Goal: Task Accomplishment & Management: Manage account settings

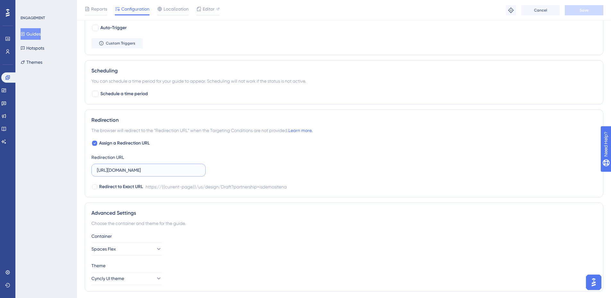
click at [175, 169] on input "[URL][DOMAIN_NAME]" at bounding box center [148, 170] width 103 height 7
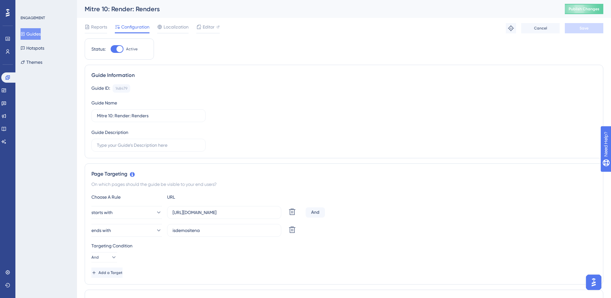
drag, startPoint x: 38, startPoint y: 35, endPoint x: 127, endPoint y: 42, distance: 89.1
click at [38, 35] on button "Guides" at bounding box center [31, 34] width 20 height 12
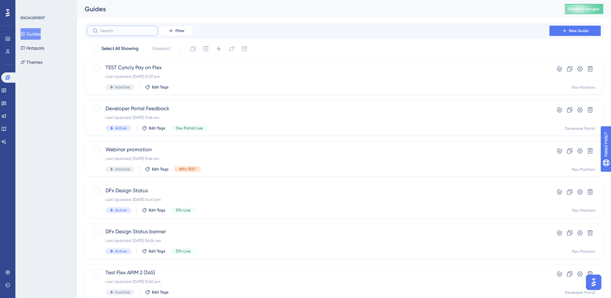
click at [129, 30] on input "text" at bounding box center [126, 31] width 52 height 4
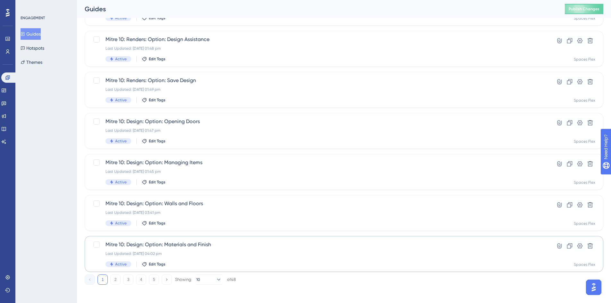
scroll to position [195, 0]
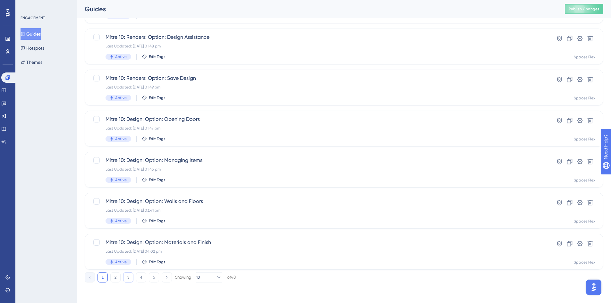
type input "Mit"
click at [129, 278] on button "3" at bounding box center [128, 277] width 10 height 10
click at [203, 87] on div "Last Updated: [DATE] 01:36 pm" at bounding box center [317, 87] width 425 height 5
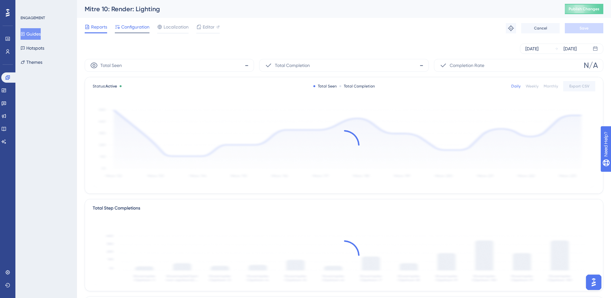
click at [134, 28] on span "Configuration" at bounding box center [135, 27] width 28 height 8
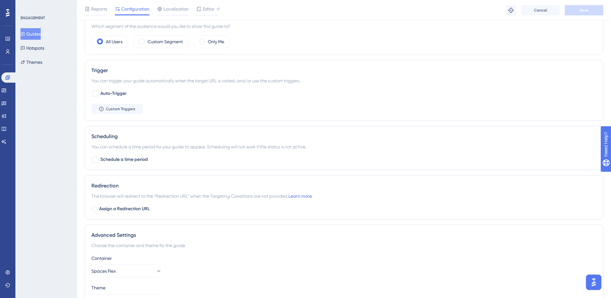
scroll to position [289, 0]
click at [130, 207] on span "Assign a Redirection URL" at bounding box center [124, 208] width 51 height 8
checkbox input "true"
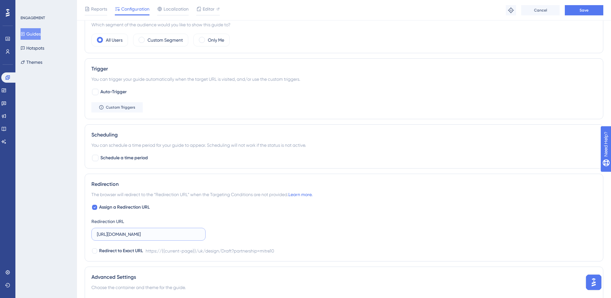
click at [139, 235] on input "[URL][DOMAIN_NAME]" at bounding box center [148, 234] width 103 height 7
paste input "[DOMAIN_NAME][URL]"
type input "[URL][DOMAIN_NAME]"
click at [579, 11] on button "Save" at bounding box center [584, 10] width 38 height 10
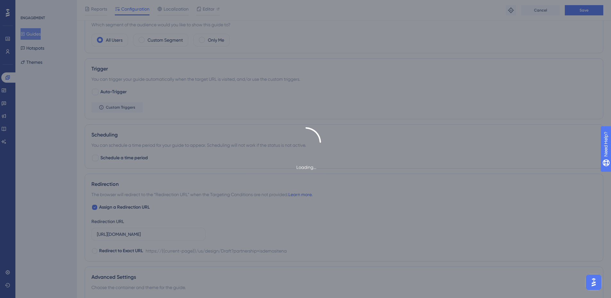
scroll to position [0, 0]
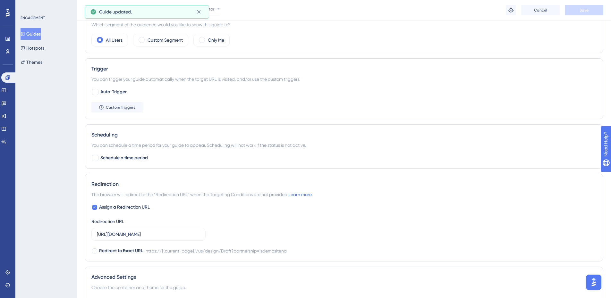
click at [38, 35] on button "Guides" at bounding box center [31, 34] width 20 height 12
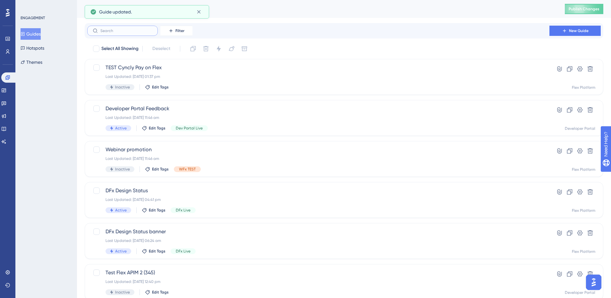
drag, startPoint x: 135, startPoint y: 30, endPoint x: 133, endPoint y: 36, distance: 6.7
click at [135, 30] on input "text" at bounding box center [126, 31] width 52 height 4
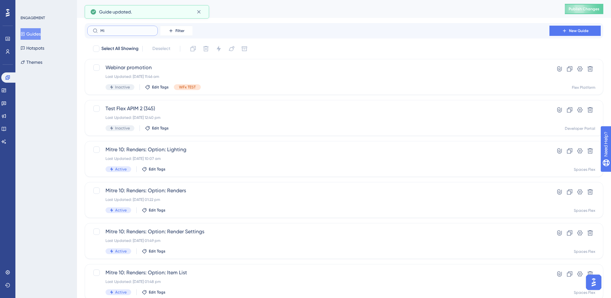
type input "Mit"
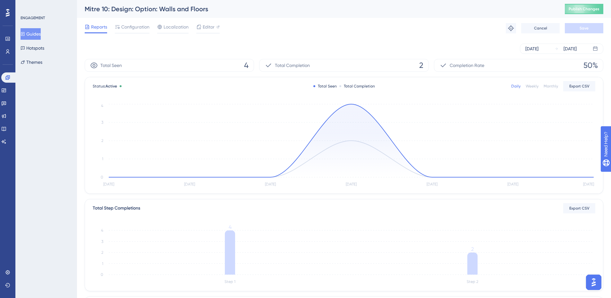
click at [32, 32] on button "Guides" at bounding box center [31, 34] width 20 height 12
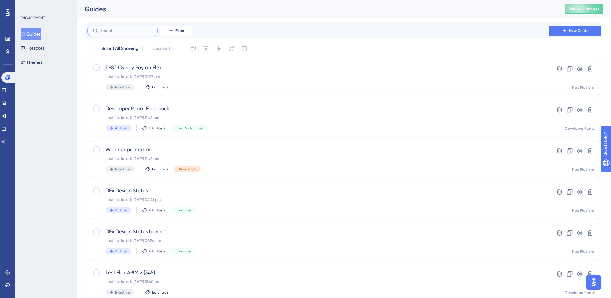
click at [119, 32] on input "text" at bounding box center [126, 31] width 52 height 4
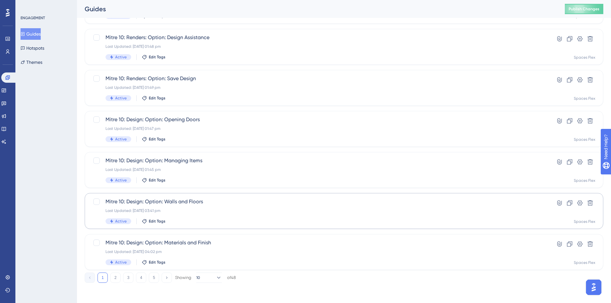
scroll to position [195, 0]
type input "Mit"
click at [124, 278] on button "3" at bounding box center [128, 277] width 10 height 10
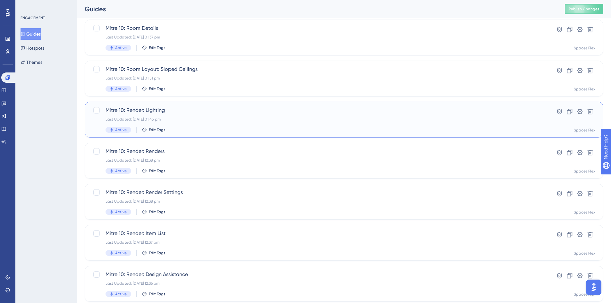
click at [230, 74] on div "Select All Showing Deselect Mitre 10: Room Layout: Option: Templates Last Updat…" at bounding box center [344, 91] width 518 height 421
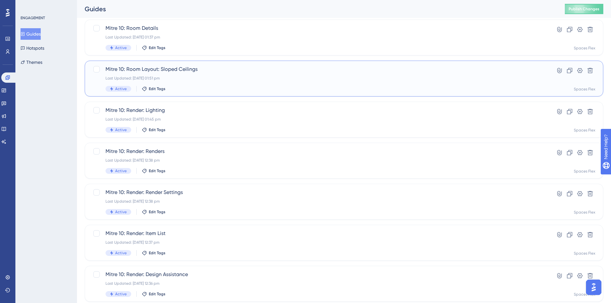
click at [208, 84] on div "Mitre 10: Room Layout: Sloped Ceilings Last Updated: [DATE] 01:51 pm Active Edi…" at bounding box center [317, 78] width 425 height 26
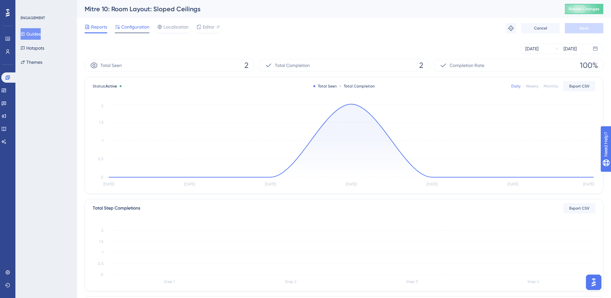
click at [123, 27] on span "Configuration" at bounding box center [135, 27] width 28 height 8
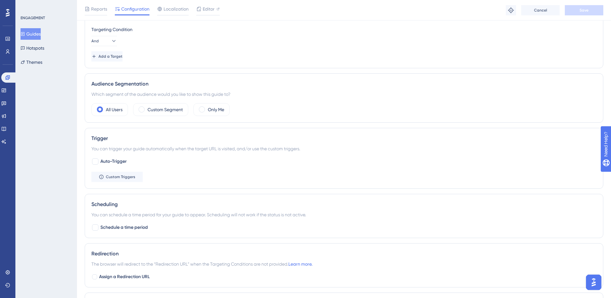
scroll to position [224, 0]
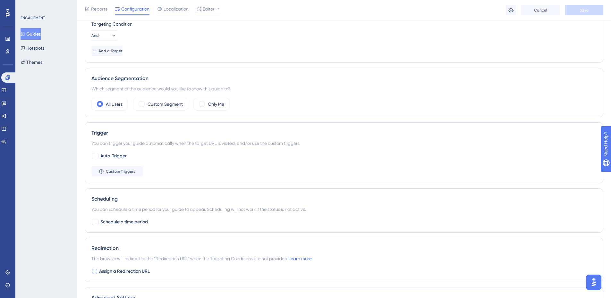
click at [117, 270] on span "Assign a Redirection URL" at bounding box center [124, 272] width 51 height 8
checkbox input "true"
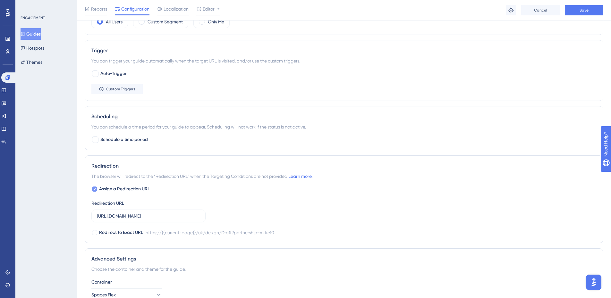
scroll to position [353, 0]
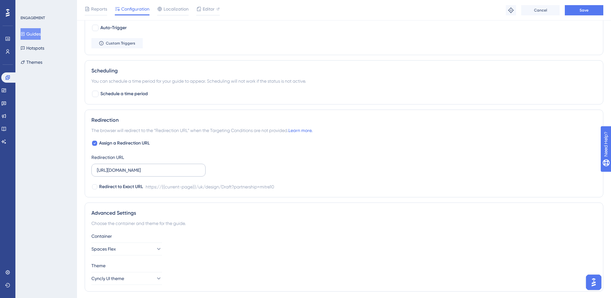
click at [156, 175] on label "[URL][DOMAIN_NAME]" at bounding box center [148, 170] width 114 height 13
click at [156, 174] on input "[URL][DOMAIN_NAME]" at bounding box center [148, 170] width 103 height 7
paste input "[DOMAIN_NAME][URL]"
type input "[URL][DOMAIN_NAME]"
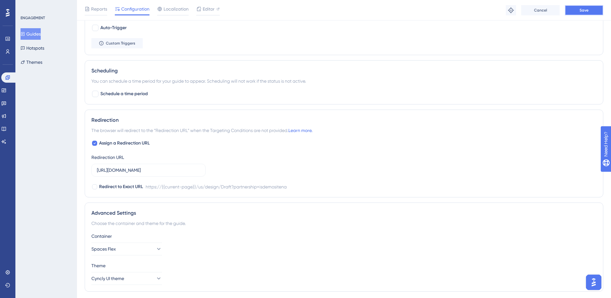
click at [589, 7] on button "Save" at bounding box center [584, 10] width 38 height 10
click at [35, 36] on button "Guides" at bounding box center [31, 34] width 20 height 12
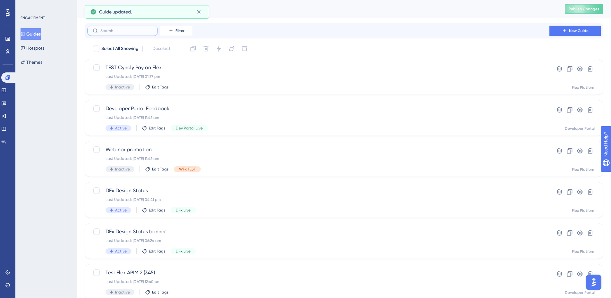
click at [126, 31] on input "text" at bounding box center [126, 31] width 52 height 4
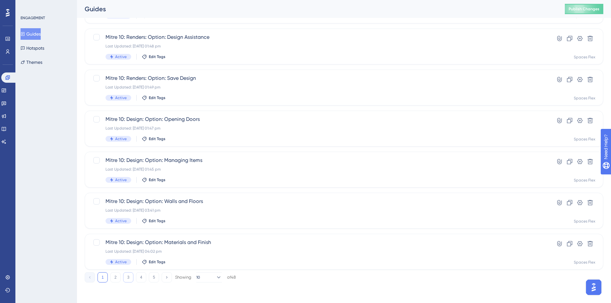
type input "Mit"
click at [127, 277] on button "3" at bounding box center [128, 277] width 10 height 10
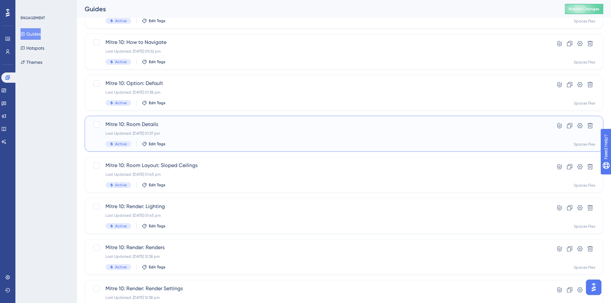
click at [227, 122] on span "Mitre 10: Room Details" at bounding box center [317, 125] width 425 height 8
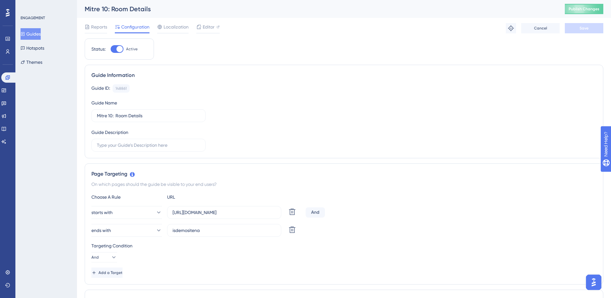
click at [134, 28] on span "Configuration" at bounding box center [135, 27] width 28 height 8
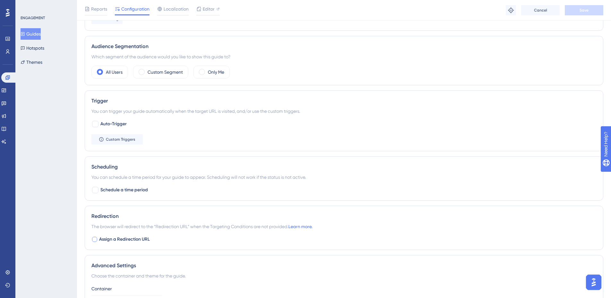
click at [124, 239] on span "Assign a Redirection URL" at bounding box center [124, 240] width 51 height 8
checkbox input "true"
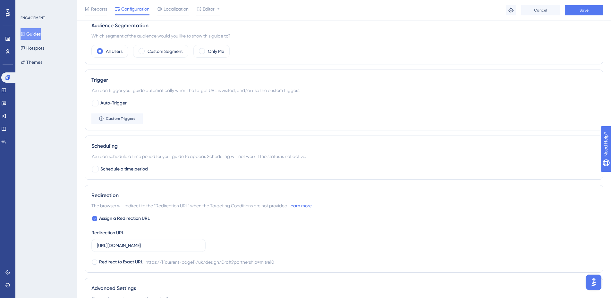
scroll to position [289, 0]
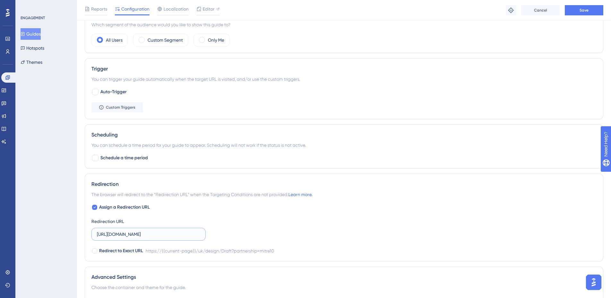
click at [165, 231] on input "[URL][DOMAIN_NAME]" at bounding box center [148, 234] width 103 height 7
paste input "[DOMAIN_NAME][URL]"
type input "[URL][DOMAIN_NAME]"
click at [596, 11] on button "Save" at bounding box center [584, 10] width 38 height 10
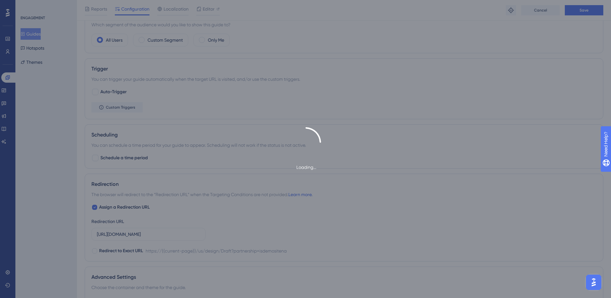
scroll to position [0, 0]
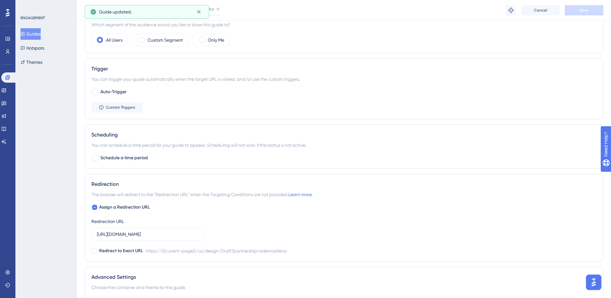
click at [36, 33] on button "Guides" at bounding box center [31, 34] width 20 height 12
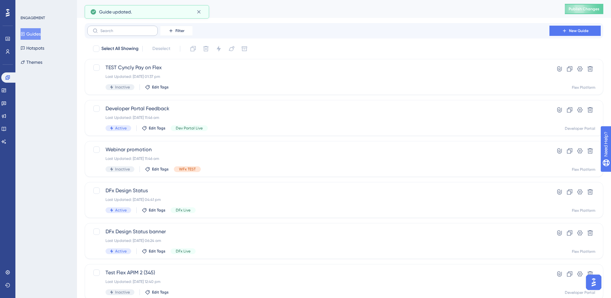
click at [115, 33] on label at bounding box center [122, 31] width 71 height 10
click at [115, 33] on input "text" at bounding box center [126, 31] width 52 height 4
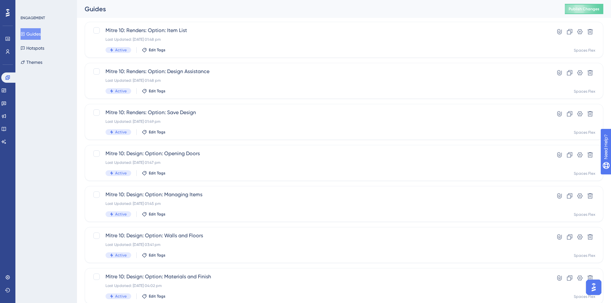
scroll to position [195, 0]
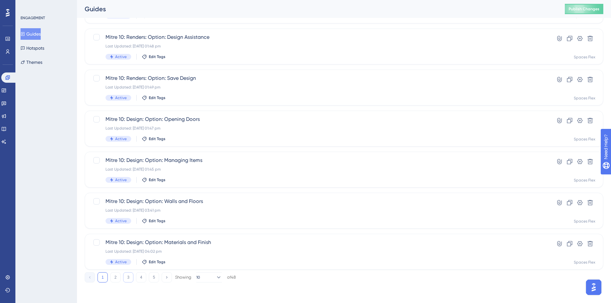
type input "Mit"
click at [128, 278] on button "3" at bounding box center [128, 277] width 10 height 10
click at [219, 142] on div "Mitre 10: Render: Renders Last Updated: [DATE] 12:38 pm Active Edit Tags" at bounding box center [317, 128] width 425 height 26
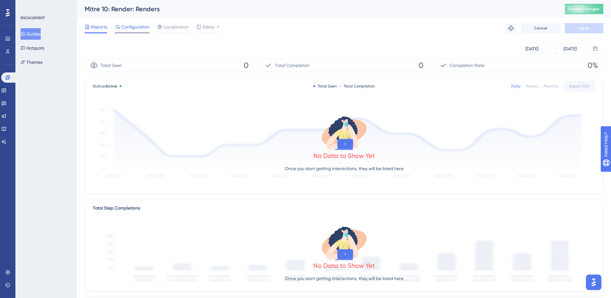
click at [127, 28] on span "Configuration" at bounding box center [135, 27] width 28 height 8
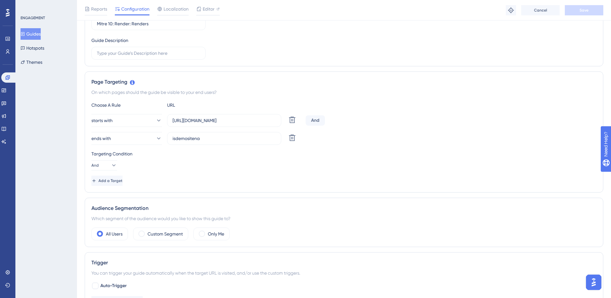
scroll to position [83, 0]
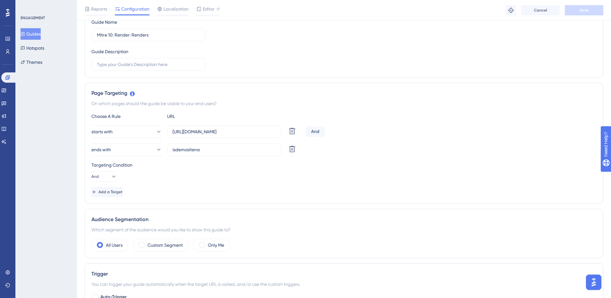
click at [38, 33] on button "Guides" at bounding box center [31, 34] width 20 height 12
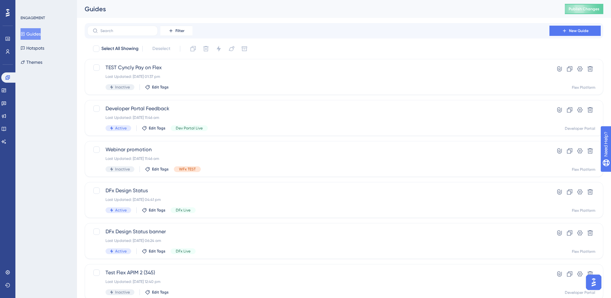
click at [126, 34] on label at bounding box center [122, 31] width 71 height 10
click at [126, 33] on input "text" at bounding box center [126, 31] width 52 height 4
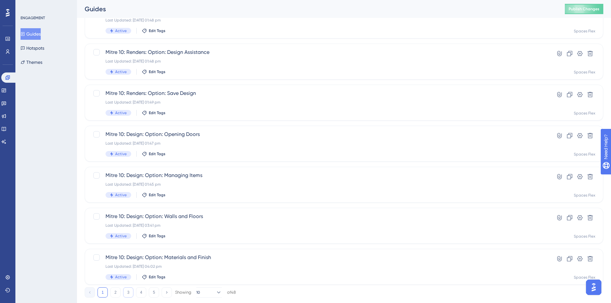
scroll to position [195, 0]
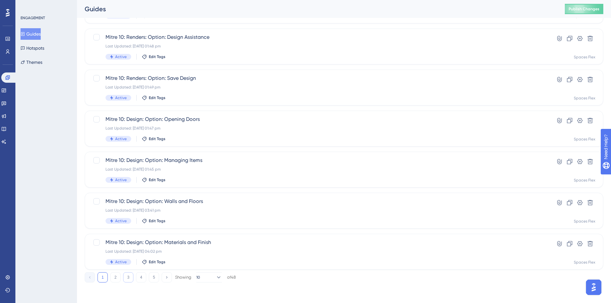
type input "Mit"
click at [124, 277] on button "3" at bounding box center [128, 277] width 10 height 10
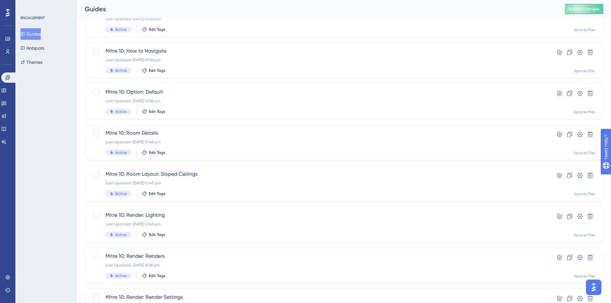
scroll to position [34, 0]
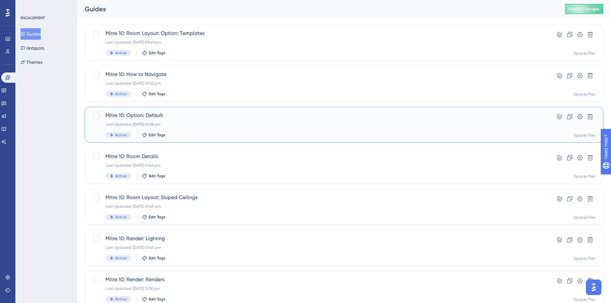
drag, startPoint x: 163, startPoint y: 113, endPoint x: 138, endPoint y: 114, distance: 25.0
click at [138, 114] on span "Mitre 10: Option: Default" at bounding box center [317, 116] width 425 height 8
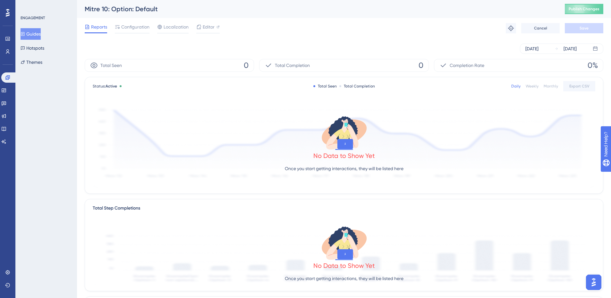
click at [130, 34] on div "Reports Configuration Localization Editor Troubleshoot Cancel Save" at bounding box center [344, 28] width 518 height 21
click at [134, 26] on span "Configuration" at bounding box center [135, 27] width 28 height 8
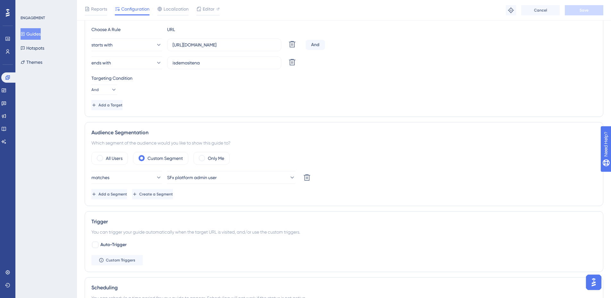
scroll to position [192, 0]
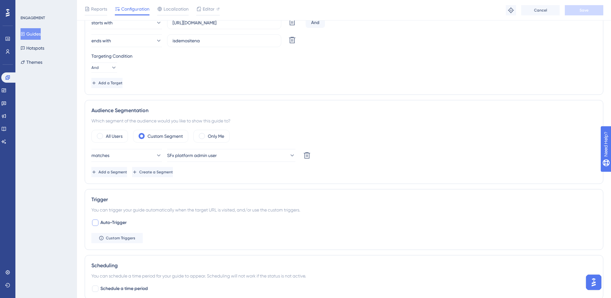
click at [119, 222] on span "Auto-Trigger" at bounding box center [113, 223] width 26 height 8
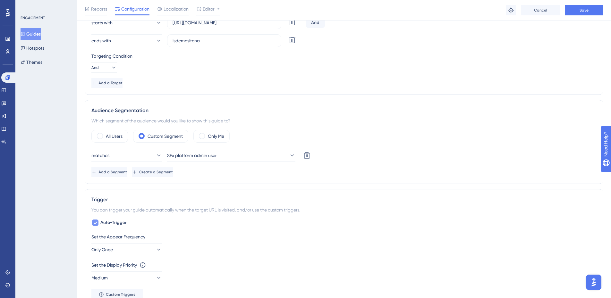
click at [121, 223] on span "Auto-Trigger" at bounding box center [113, 223] width 26 height 8
checkbox input "false"
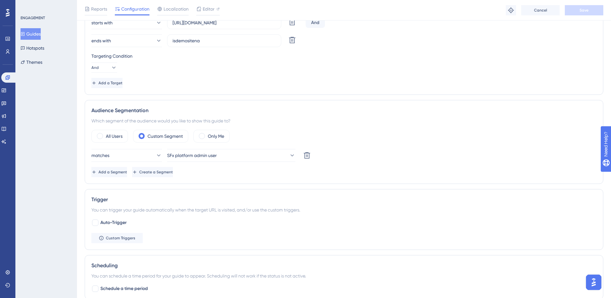
click at [131, 255] on div "Scheduling You can schedule a time period for your guide to appear. Scheduling …" at bounding box center [344, 277] width 518 height 44
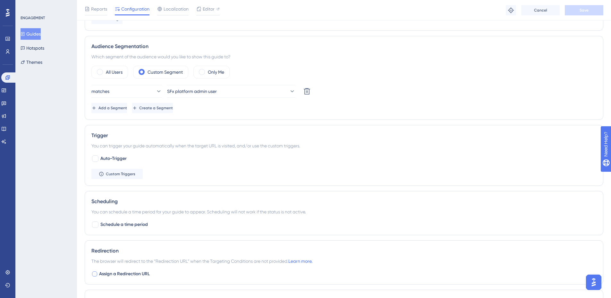
click at [129, 276] on span "Assign a Redirection URL" at bounding box center [124, 274] width 51 height 8
checkbox input "true"
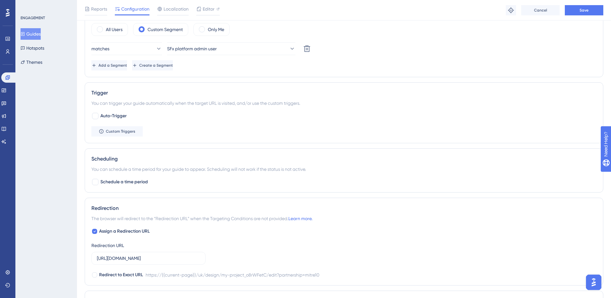
scroll to position [353, 0]
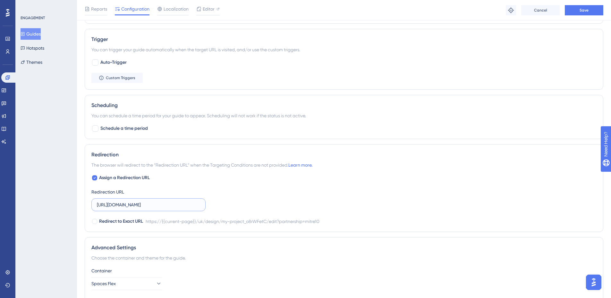
click at [143, 203] on input "[URL][DOMAIN_NAME]" at bounding box center [148, 204] width 103 height 7
paste input "[DOMAIN_NAME][URL]"
type input "[URL][DOMAIN_NAME]"
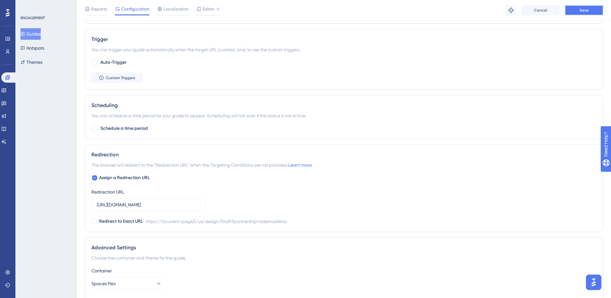
click at [576, 11] on button "Save" at bounding box center [584, 10] width 38 height 10
drag, startPoint x: 148, startPoint y: 202, endPoint x: 338, endPoint y: 201, distance: 189.1
click at [338, 201] on div "Assign a Redirection URL Redirection URL [URL][DOMAIN_NAME] Redirect to Exact U…" at bounding box center [343, 199] width 505 height 51
click at [31, 35] on button "Guides" at bounding box center [31, 34] width 20 height 12
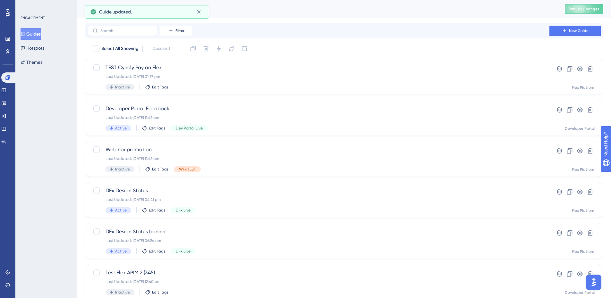
click at [147, 33] on label at bounding box center [122, 31] width 71 height 10
click at [147, 33] on input "text" at bounding box center [126, 31] width 52 height 4
click at [122, 31] on input "text" at bounding box center [126, 31] width 52 height 4
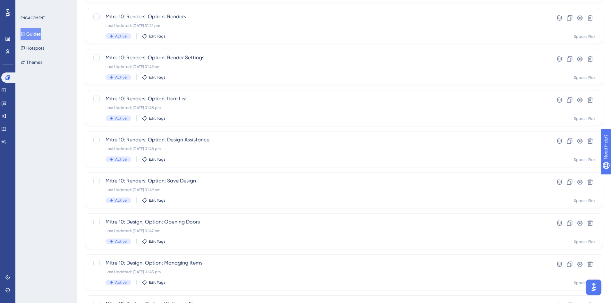
scroll to position [195, 0]
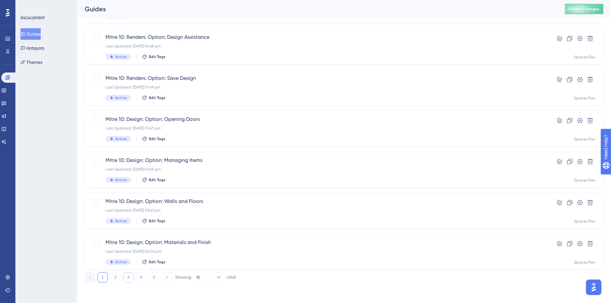
type input "mit"
click at [129, 278] on button "3" at bounding box center [128, 277] width 10 height 10
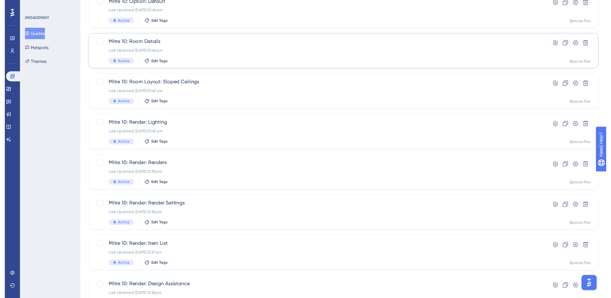
scroll to position [0, 0]
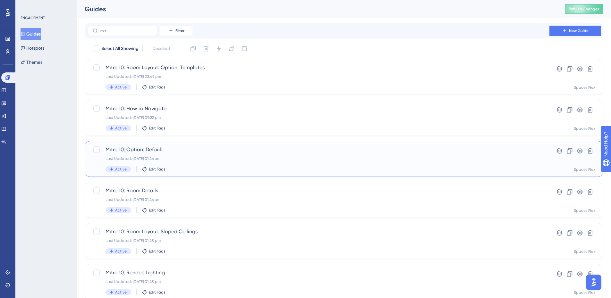
click at [209, 158] on div "Last Updated: [DATE] 01:46 pm" at bounding box center [317, 158] width 425 height 5
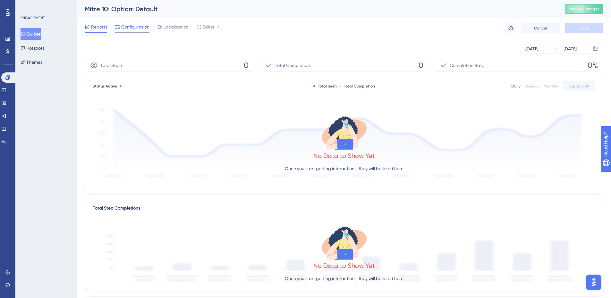
click at [130, 26] on span "Configuration" at bounding box center [135, 27] width 28 height 8
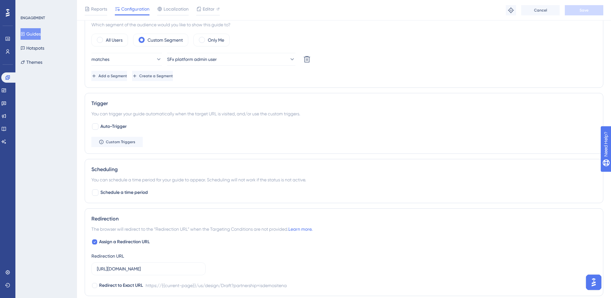
scroll to position [321, 0]
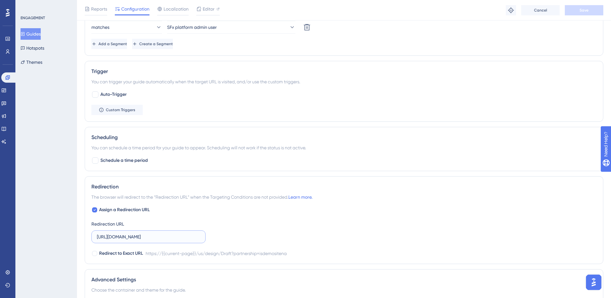
click at [185, 234] on input "[URL][DOMAIN_NAME]" at bounding box center [148, 236] width 103 height 7
click at [41, 34] on button "Guides" at bounding box center [31, 34] width 20 height 12
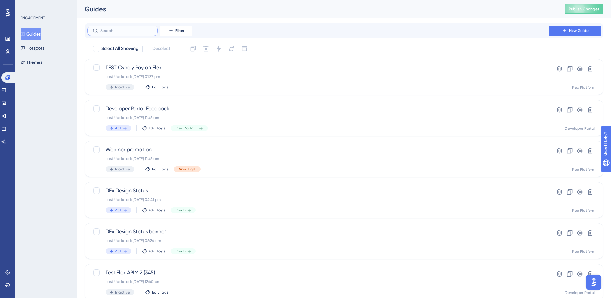
click at [125, 32] on input "text" at bounding box center [126, 31] width 52 height 4
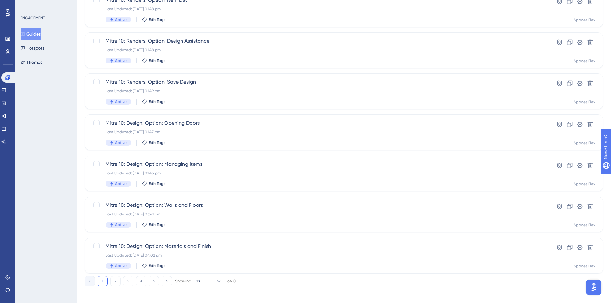
scroll to position [195, 0]
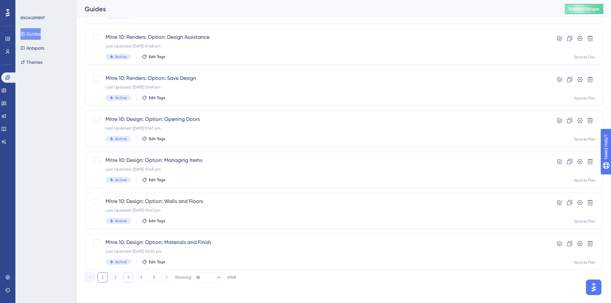
type input "mit"
click at [132, 275] on button "3" at bounding box center [128, 277] width 10 height 10
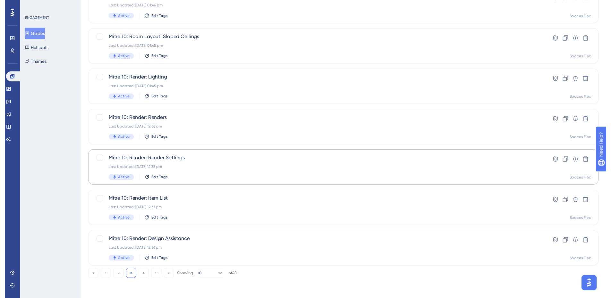
scroll to position [0, 0]
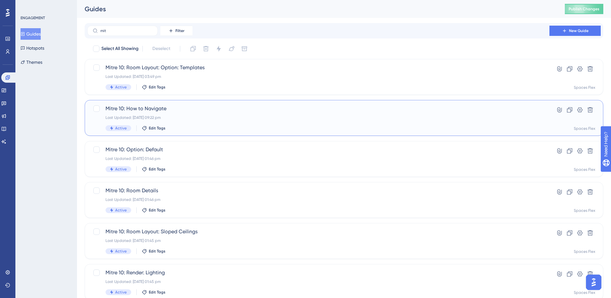
click at [216, 115] on div "Last Updated: [DATE] 09:22 pm" at bounding box center [317, 117] width 425 height 5
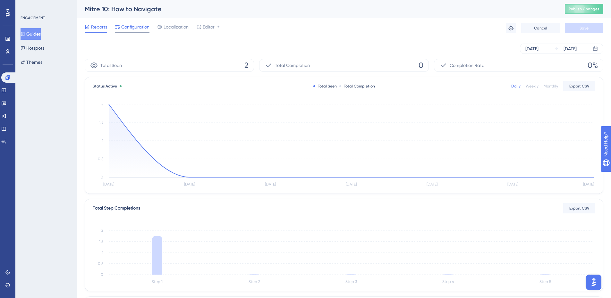
click at [135, 29] on span "Configuration" at bounding box center [135, 27] width 28 height 8
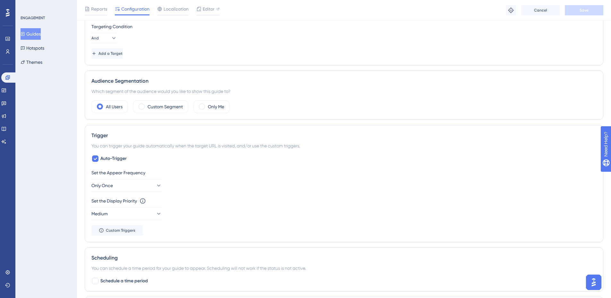
scroll to position [321, 0]
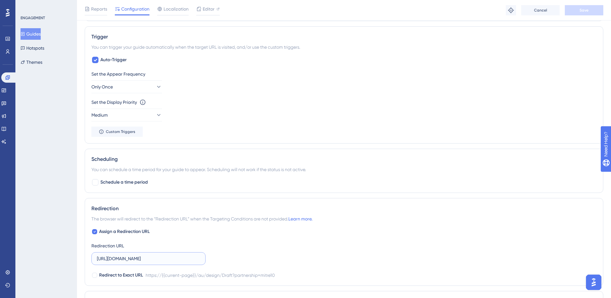
click at [135, 257] on input "[URL][DOMAIN_NAME]" at bounding box center [148, 258] width 103 height 7
paste input "[DOMAIN_NAME][URL]"
click at [149, 258] on input "[URL][DOMAIN_NAME]" at bounding box center [148, 258] width 103 height 7
type input "[URL][DOMAIN_NAME]"
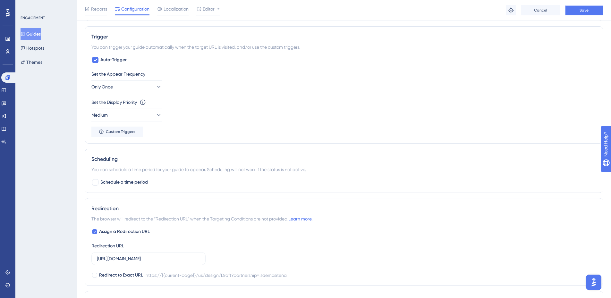
click at [587, 9] on span "Save" at bounding box center [583, 10] width 9 height 5
click at [33, 35] on button "Guides" at bounding box center [31, 34] width 20 height 12
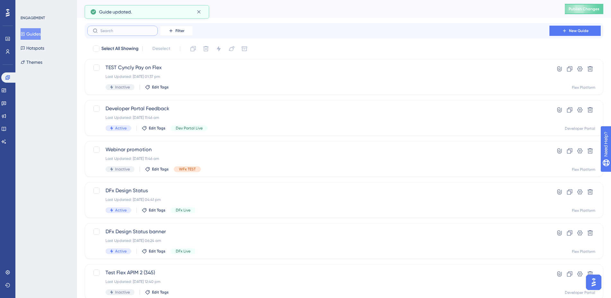
click at [119, 31] on input "text" at bounding box center [126, 31] width 52 height 4
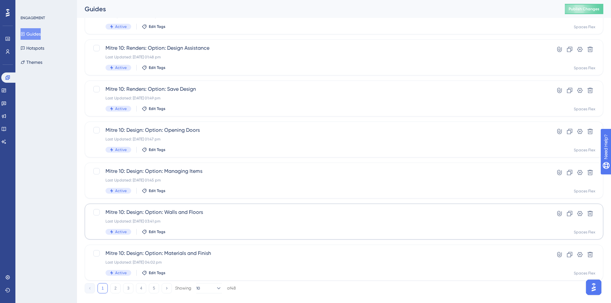
scroll to position [195, 0]
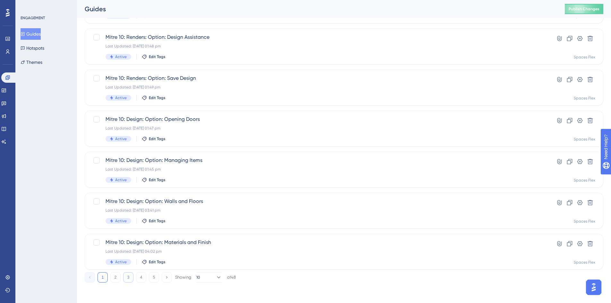
type input "mit"
click at [126, 278] on button "3" at bounding box center [128, 277] width 10 height 10
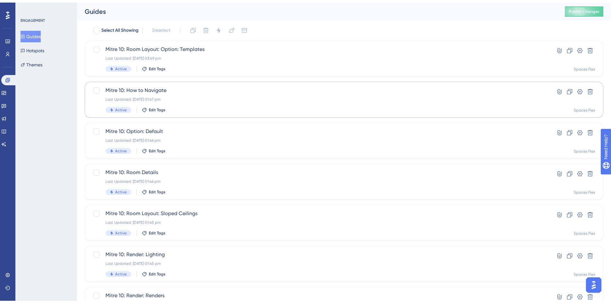
scroll to position [32, 0]
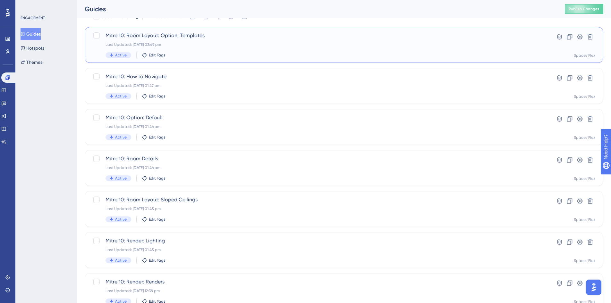
click at [235, 41] on div "Mitre 10: Room Layout: Option: Templates Last Updated: [DATE] 03:49 pm Active E…" at bounding box center [317, 45] width 425 height 26
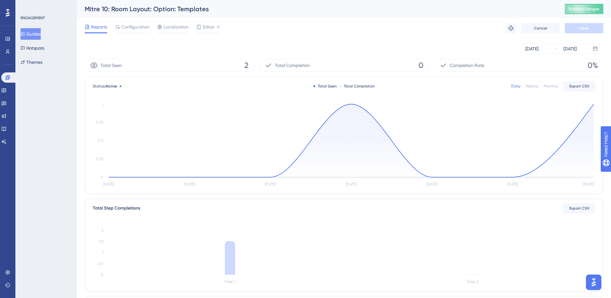
click at [124, 28] on span "Configuration" at bounding box center [135, 27] width 28 height 8
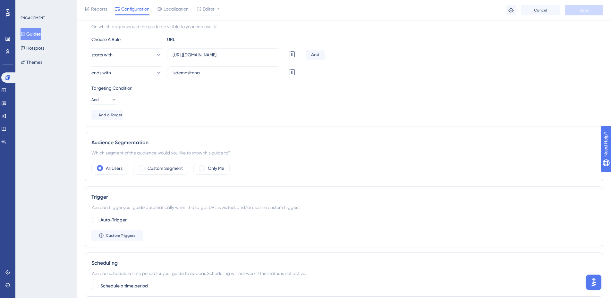
scroll to position [256, 0]
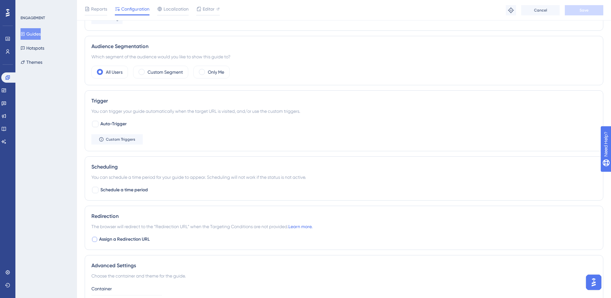
click at [139, 242] on span "Assign a Redirection URL" at bounding box center [124, 240] width 51 height 8
checkbox input "true"
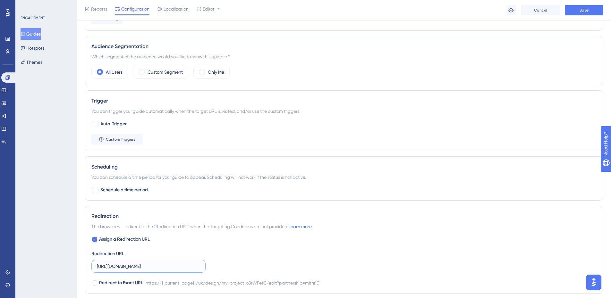
click at [151, 265] on input "[URL][DOMAIN_NAME]" at bounding box center [148, 266] width 103 height 7
paste input "[DOMAIN_NAME][URL]"
type input "[URL][DOMAIN_NAME]"
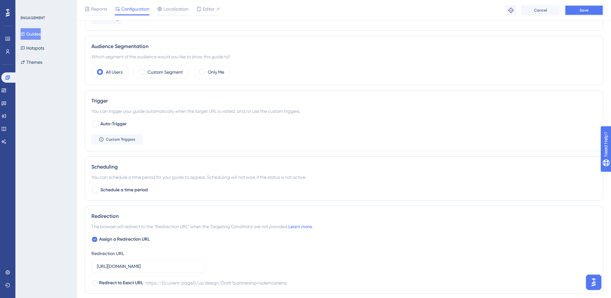
click at [587, 10] on span "Save" at bounding box center [583, 10] width 9 height 5
click at [38, 31] on button "Guides" at bounding box center [31, 34] width 20 height 12
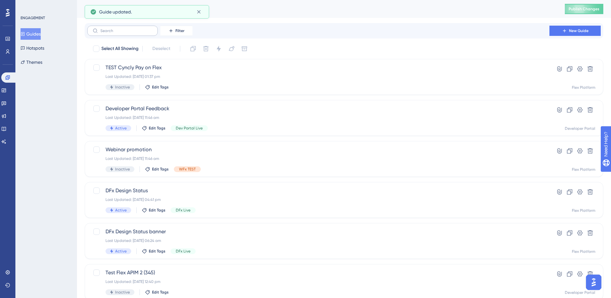
click at [125, 34] on label at bounding box center [122, 31] width 71 height 10
click at [125, 33] on input "text" at bounding box center [126, 31] width 52 height 4
click at [124, 30] on input "text" at bounding box center [126, 31] width 52 height 4
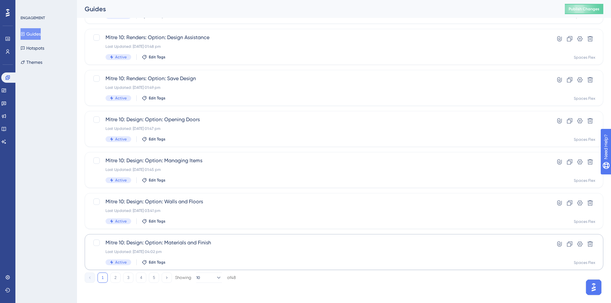
scroll to position [195, 0]
type input "mit"
click at [114, 278] on button "2" at bounding box center [115, 277] width 10 height 10
click at [220, 252] on div "Last Updated: [DATE] 03:51 pm" at bounding box center [317, 251] width 425 height 5
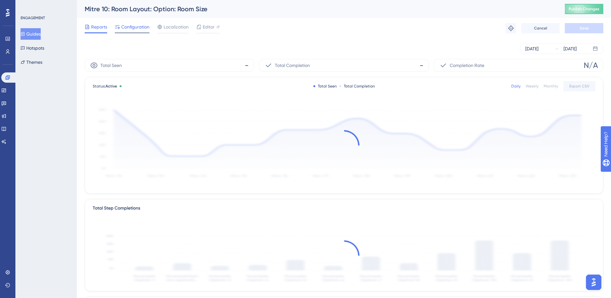
click at [138, 26] on span "Configuration" at bounding box center [135, 27] width 28 height 8
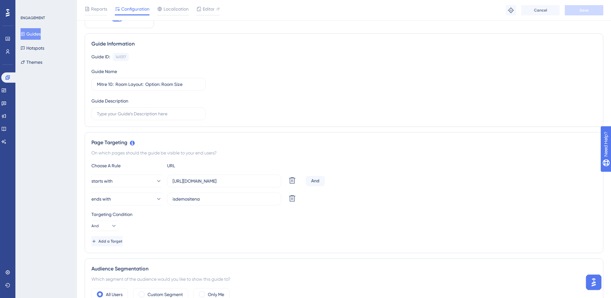
scroll to position [328, 0]
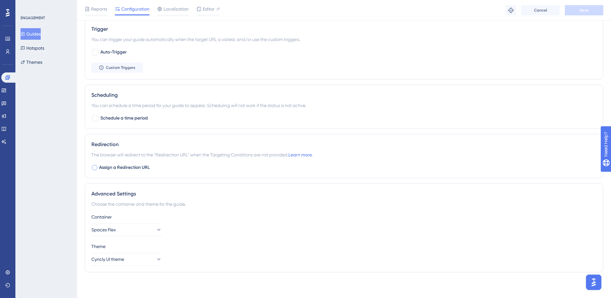
click at [126, 164] on span "Assign a Redirection URL" at bounding box center [124, 168] width 51 height 8
checkbox input "true"
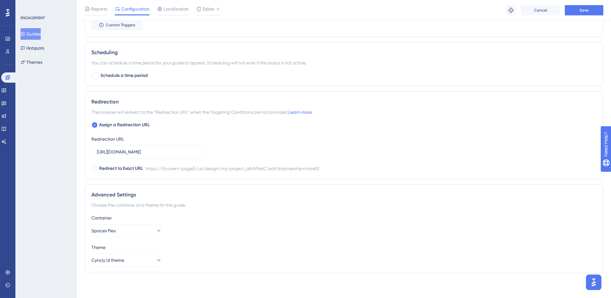
scroll to position [372, 0]
click at [155, 155] on label "[URL][DOMAIN_NAME]" at bounding box center [148, 151] width 114 height 13
click at [155, 155] on input "[URL][DOMAIN_NAME]" at bounding box center [148, 150] width 103 height 7
paste input "[DOMAIN_NAME][URL]"
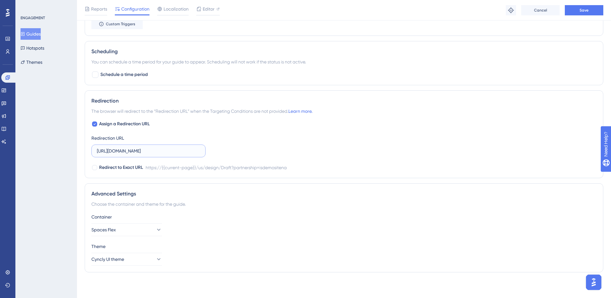
scroll to position [0, 80]
type input "[URL][DOMAIN_NAME]"
click at [591, 7] on button "Save" at bounding box center [584, 10] width 38 height 10
click at [30, 37] on button "Guides" at bounding box center [31, 34] width 20 height 12
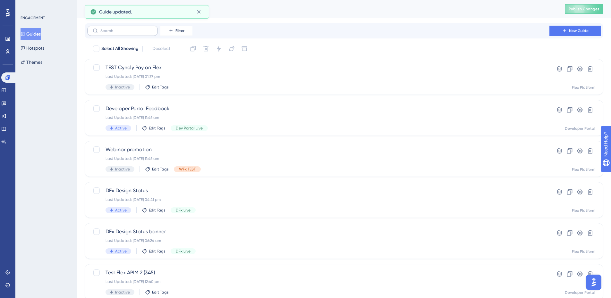
click at [131, 27] on label at bounding box center [122, 31] width 71 height 10
click at [131, 29] on input "text" at bounding box center [126, 31] width 52 height 4
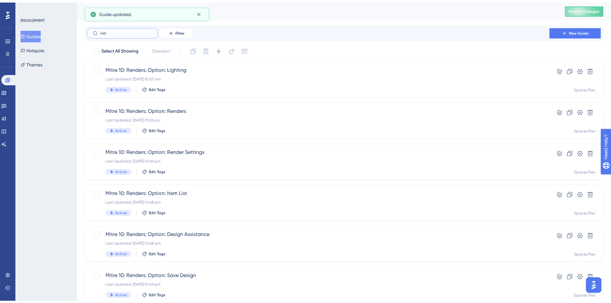
scroll to position [195, 0]
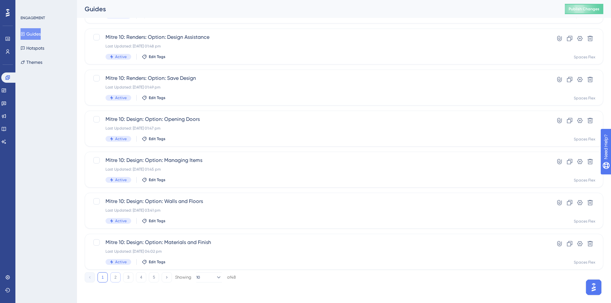
type input "mit"
click at [113, 277] on button "2" at bounding box center [115, 277] width 10 height 10
click at [165, 209] on div "Last Updated: [DATE] 03:51 pm" at bounding box center [317, 210] width 425 height 5
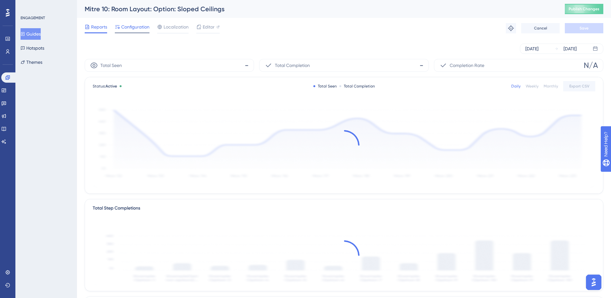
click at [133, 27] on span "Configuration" at bounding box center [135, 27] width 28 height 8
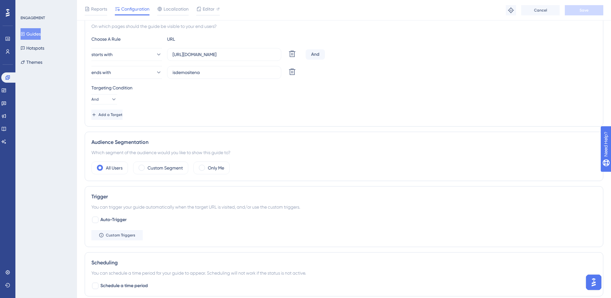
scroll to position [289, 0]
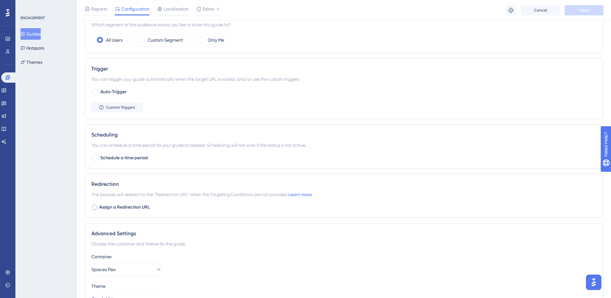
click at [137, 205] on span "Assign a Redirection URL" at bounding box center [124, 208] width 51 height 8
checkbox input "true"
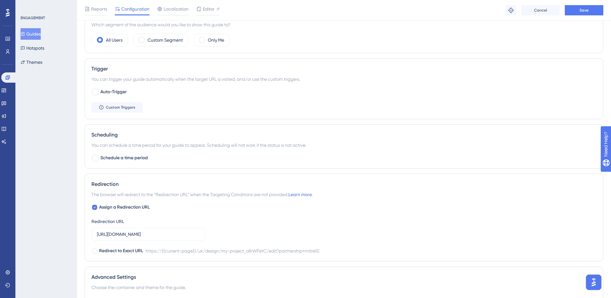
scroll to position [0, 80]
type input "[URL][DOMAIN_NAME]"
click at [590, 10] on button "Save" at bounding box center [584, 10] width 38 height 10
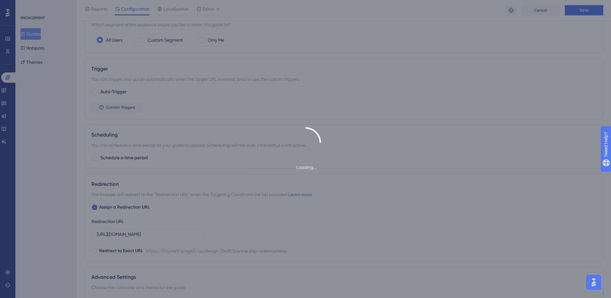
scroll to position [0, 0]
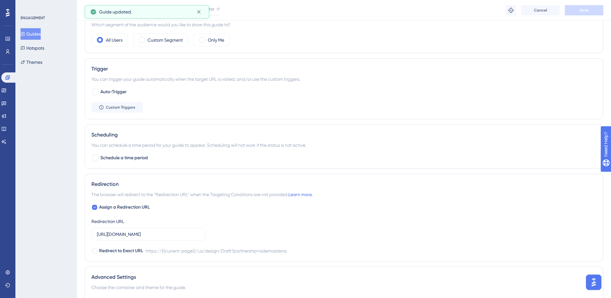
click at [41, 33] on button "Guides" at bounding box center [31, 34] width 20 height 12
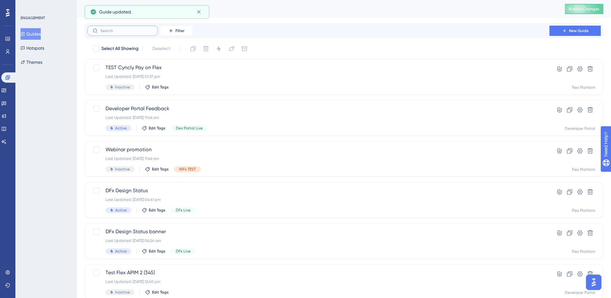
click at [133, 30] on input "text" at bounding box center [126, 31] width 52 height 4
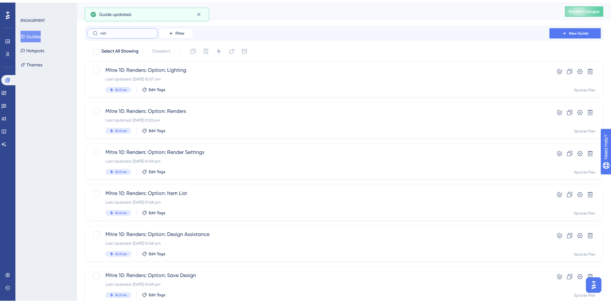
scroll to position [192, 0]
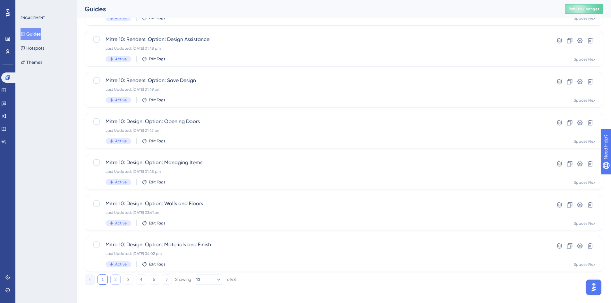
type input "mit"
click at [115, 278] on button "2" at bounding box center [115, 279] width 10 height 10
click at [224, 168] on div "Mitre 10: Room Layout: Option: Windows Last Updated: [DATE] 03:50 pm Active Edi…" at bounding box center [317, 172] width 425 height 26
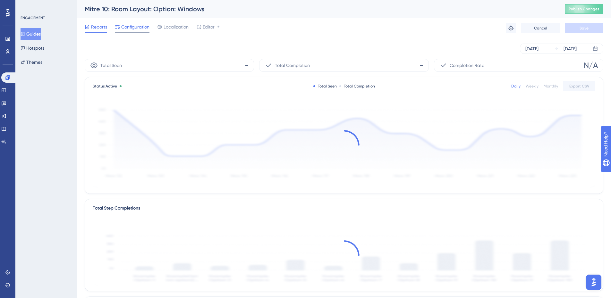
click at [131, 29] on span "Configuration" at bounding box center [135, 27] width 28 height 8
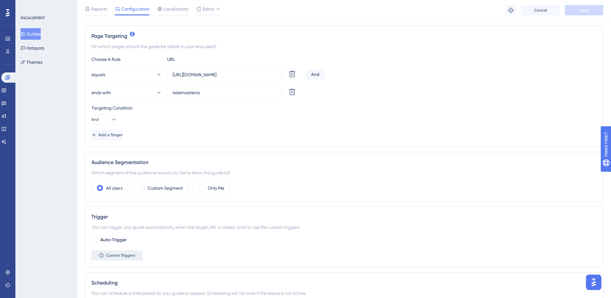
scroll to position [256, 0]
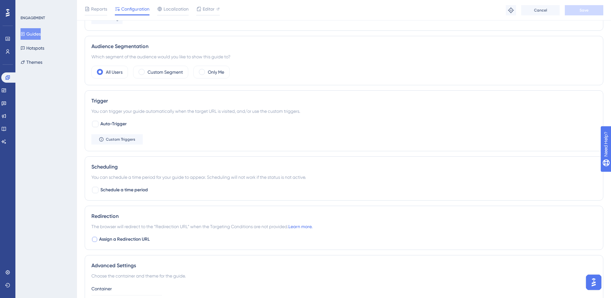
click at [127, 239] on span "Assign a Redirection URL" at bounding box center [124, 240] width 51 height 8
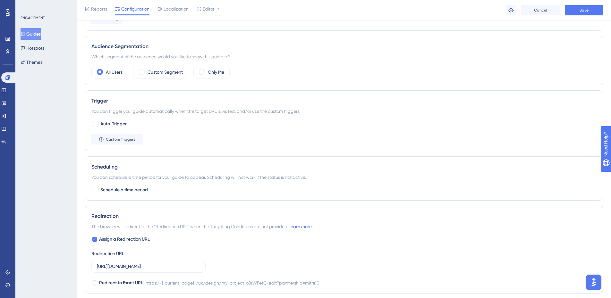
checkbox input "true"
drag, startPoint x: 156, startPoint y: 260, endPoint x: 159, endPoint y: 268, distance: 8.2
click at [158, 264] on div "Redirection URL [URL][DOMAIN_NAME]" at bounding box center [148, 261] width 114 height 23
click at [160, 270] on input "[URL][DOMAIN_NAME]" at bounding box center [148, 266] width 103 height 7
paste input "[DOMAIN_NAME][URL]"
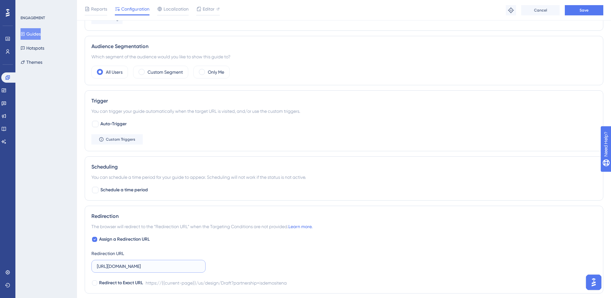
scroll to position [0, 80]
type input "[URL][DOMAIN_NAME]"
click at [581, 11] on span "Save" at bounding box center [583, 10] width 9 height 5
click at [35, 36] on button "Guides" at bounding box center [31, 34] width 20 height 12
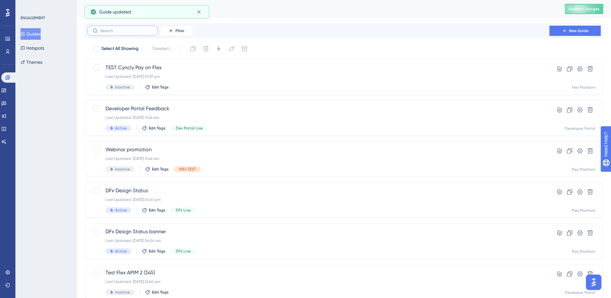
click at [133, 33] on input "text" at bounding box center [126, 31] width 52 height 4
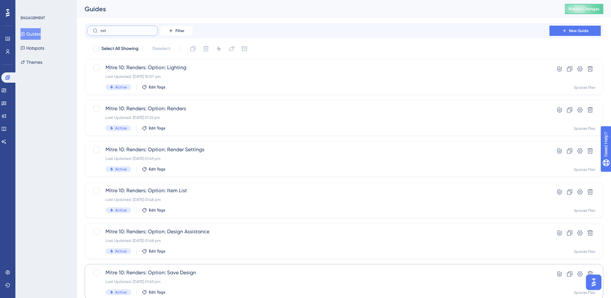
type input "mit"
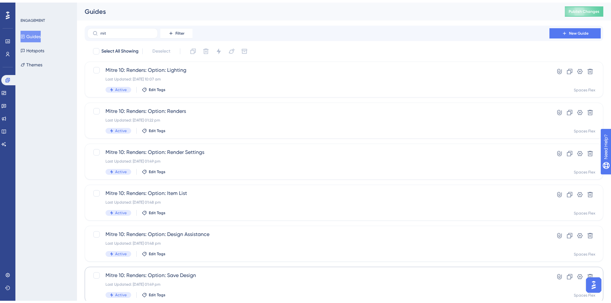
scroll to position [195, 0]
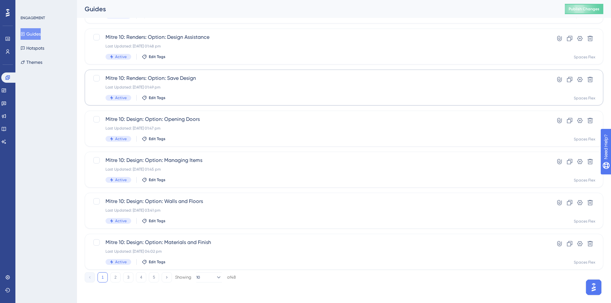
click at [114, 276] on button "2" at bounding box center [115, 277] width 10 height 10
click at [217, 127] on div "Last Updated: [DATE] 03:50 pm" at bounding box center [317, 128] width 425 height 5
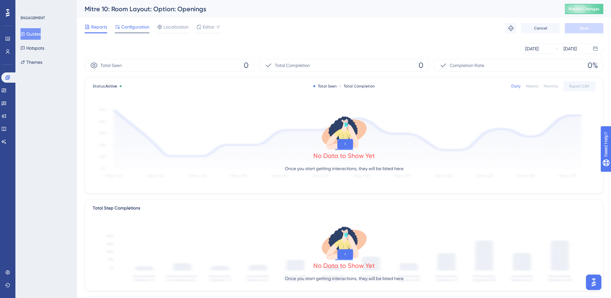
click at [127, 27] on span "Configuration" at bounding box center [135, 27] width 28 height 8
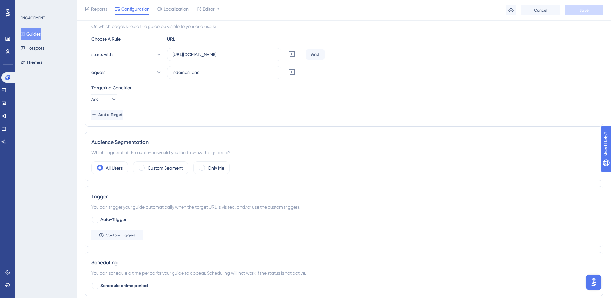
scroll to position [328, 0]
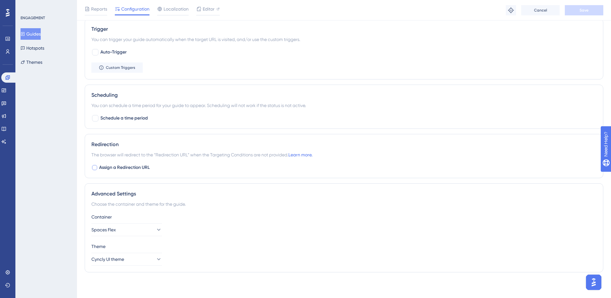
click at [139, 168] on span "Assign a Redirection URL" at bounding box center [124, 168] width 51 height 8
checkbox input "true"
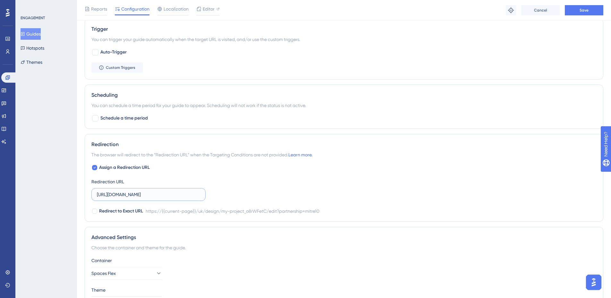
click at [156, 195] on input "[URL][DOMAIN_NAME]" at bounding box center [148, 194] width 103 height 7
paste input "[DOMAIN_NAME][URL]"
type input "[URL][DOMAIN_NAME]"
click at [580, 10] on span "Save" at bounding box center [583, 10] width 9 height 5
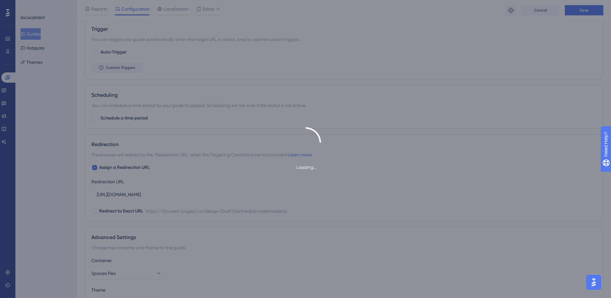
scroll to position [0, 0]
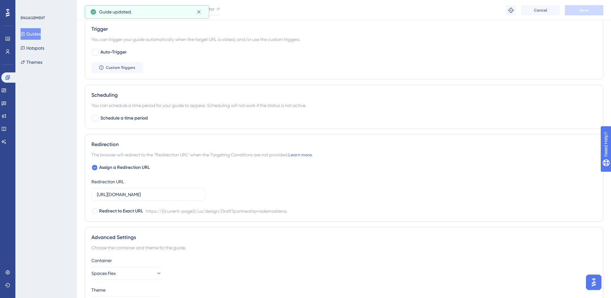
click at [37, 31] on button "Guides" at bounding box center [31, 34] width 20 height 12
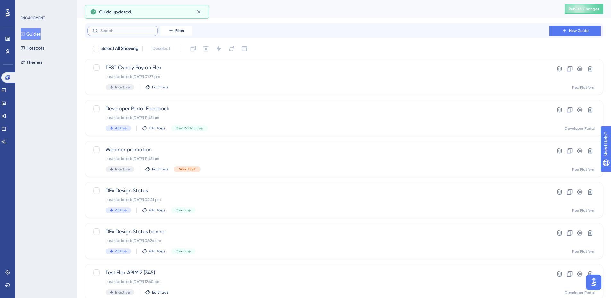
click at [124, 32] on input "text" at bounding box center [126, 31] width 52 height 4
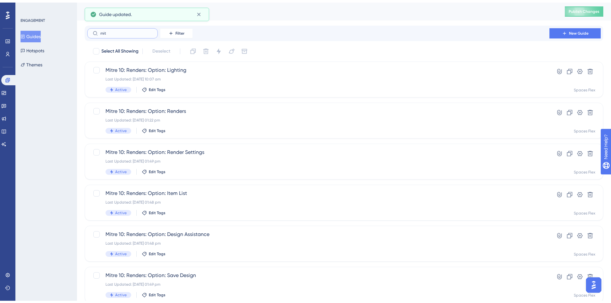
scroll to position [195, 0]
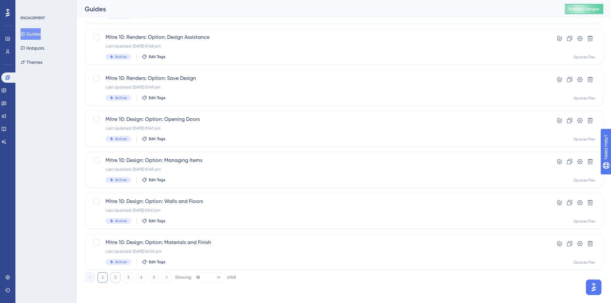
type input "mit"
click at [114, 277] on button "2" at bounding box center [115, 277] width 10 height 10
click at [212, 89] on div "Last Updated: [DATE] 03:50 pm" at bounding box center [317, 87] width 425 height 5
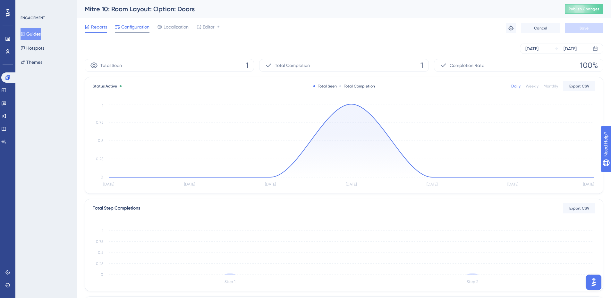
click at [123, 27] on span "Configuration" at bounding box center [135, 27] width 28 height 8
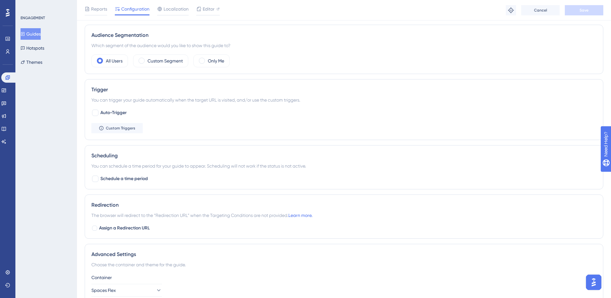
scroll to position [289, 0]
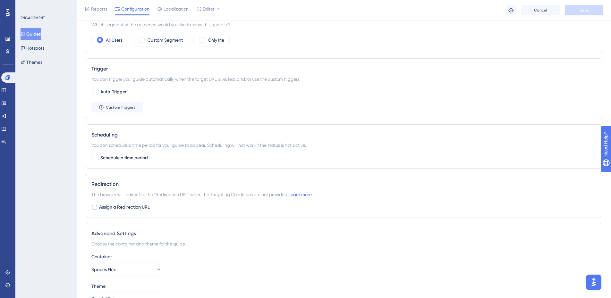
click at [130, 206] on span "Assign a Redirection URL" at bounding box center [124, 208] width 51 height 8
checkbox input "true"
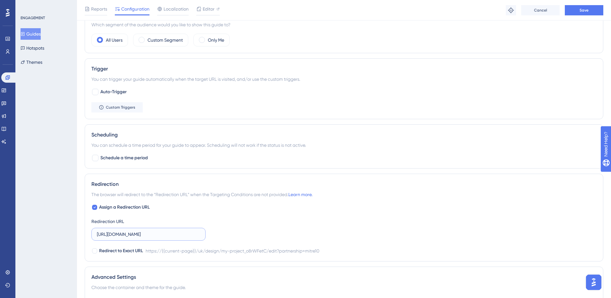
click at [129, 238] on input "[URL][DOMAIN_NAME]" at bounding box center [148, 234] width 103 height 7
paste input "[DOMAIN_NAME][URL]"
type input "[URL][DOMAIN_NAME]"
click at [576, 12] on button "Save" at bounding box center [584, 10] width 38 height 10
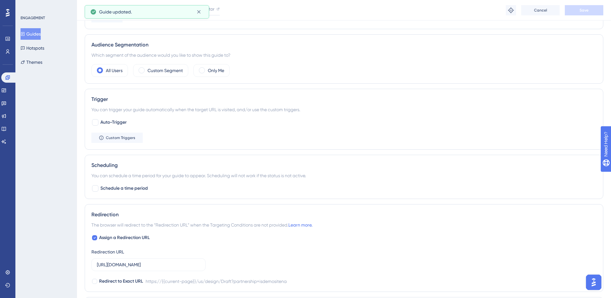
scroll to position [256, 0]
click at [38, 33] on button "Guides" at bounding box center [31, 34] width 20 height 12
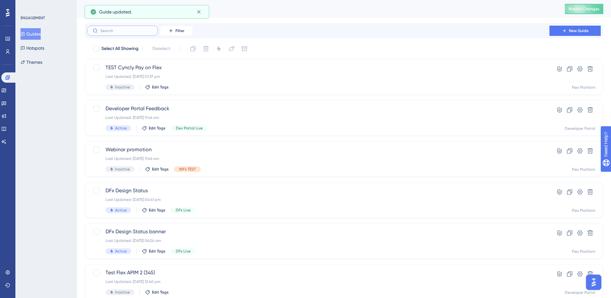
click at [129, 32] on input "text" at bounding box center [126, 31] width 52 height 4
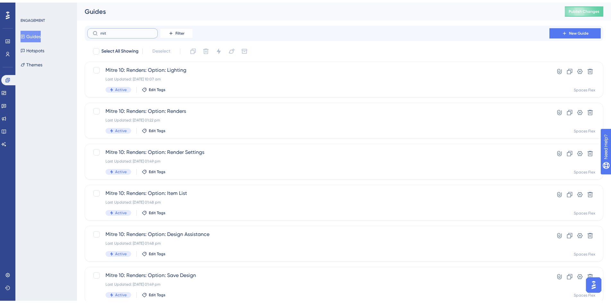
scroll to position [195, 0]
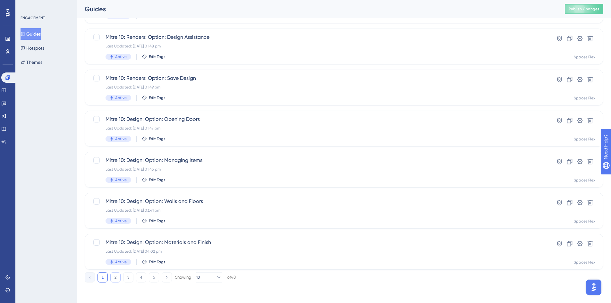
type input "mit"
click at [118, 275] on button "2" at bounding box center [115, 277] width 10 height 10
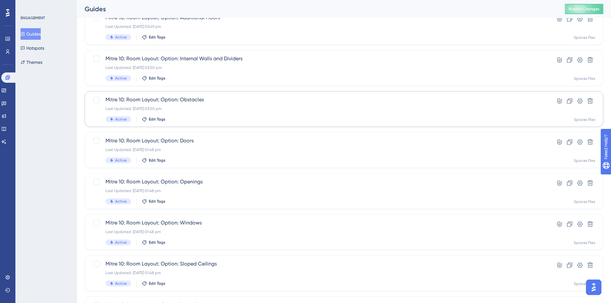
scroll to position [130, 0]
click at [225, 107] on div "Mitre 10: Room Layout: Option: Obstacles Last Updated: [DATE] 03:50 pm Active E…" at bounding box center [317, 110] width 425 height 26
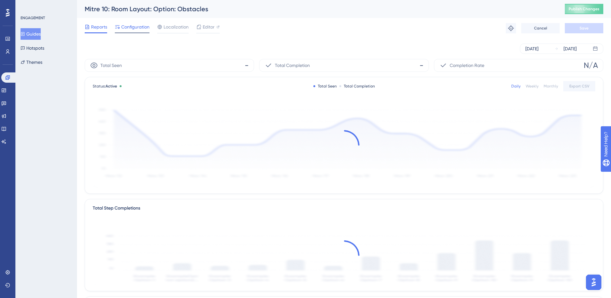
click at [126, 30] on span "Configuration" at bounding box center [135, 27] width 28 height 8
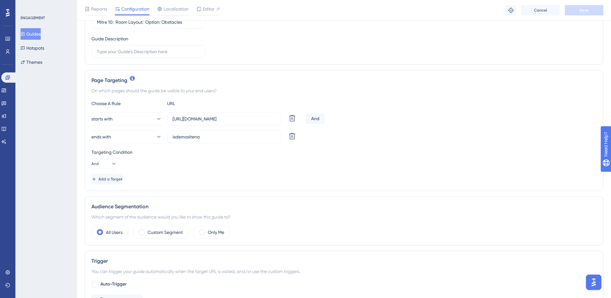
scroll to position [250, 0]
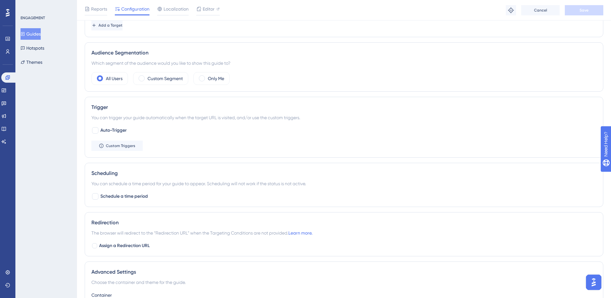
click at [112, 243] on span "Assign a Redirection URL" at bounding box center [124, 246] width 51 height 8
click at [123, 242] on span "Assign a Redirection URL" at bounding box center [124, 246] width 51 height 8
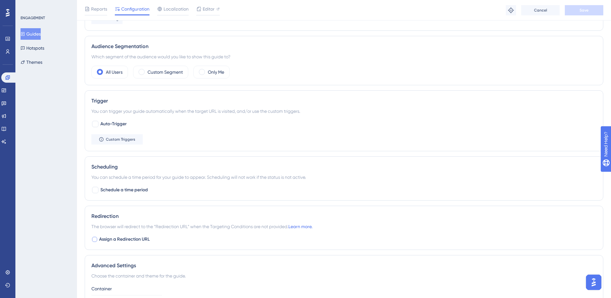
click at [138, 239] on span "Assign a Redirection URL" at bounding box center [124, 240] width 51 height 8
checkbox input "true"
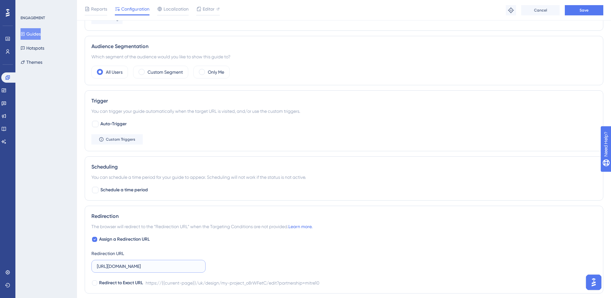
click at [141, 267] on input "[URL][DOMAIN_NAME]" at bounding box center [148, 266] width 103 height 7
paste input "[DOMAIN_NAME][URL]"
type input "[URL][DOMAIN_NAME]"
click at [584, 13] on span "Save" at bounding box center [583, 10] width 9 height 5
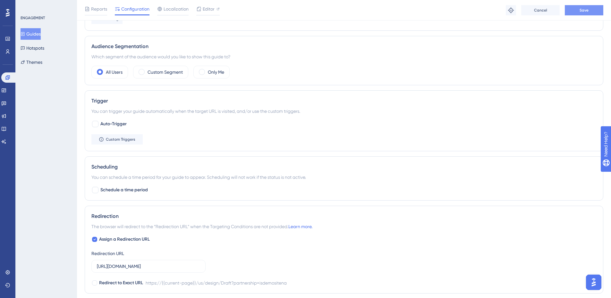
scroll to position [0, 0]
click at [30, 31] on button "Guides" at bounding box center [31, 34] width 20 height 12
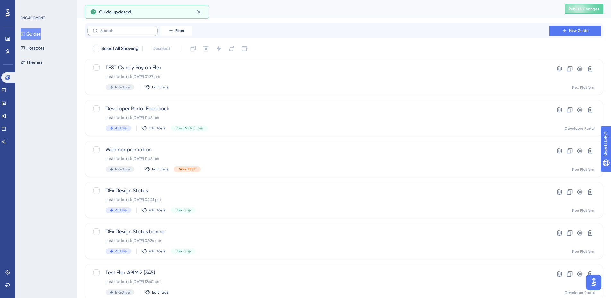
click at [113, 28] on label at bounding box center [122, 31] width 71 height 10
click at [113, 29] on input "text" at bounding box center [126, 31] width 52 height 4
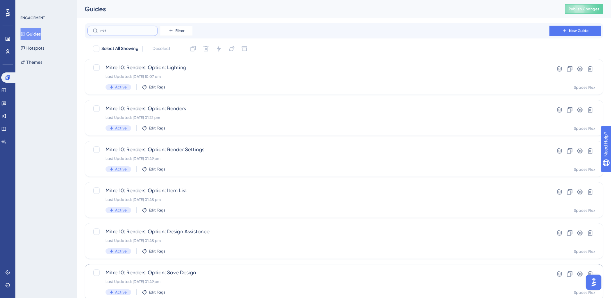
type input "mit"
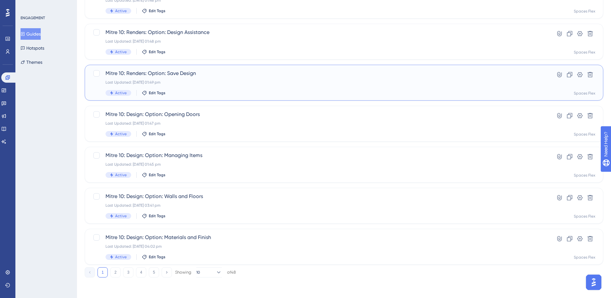
click at [113, 273] on div "mit Filter New Guide Select All Showing Deselect Mitre 10: Renders: Option: Lig…" at bounding box center [344, 51] width 518 height 454
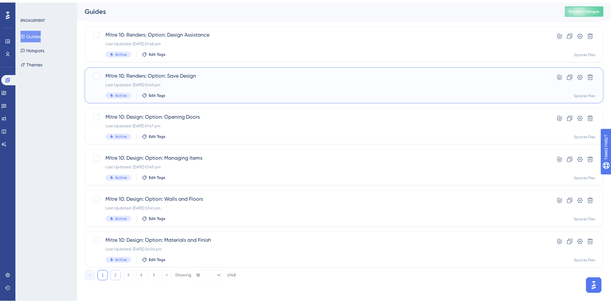
scroll to position [195, 0]
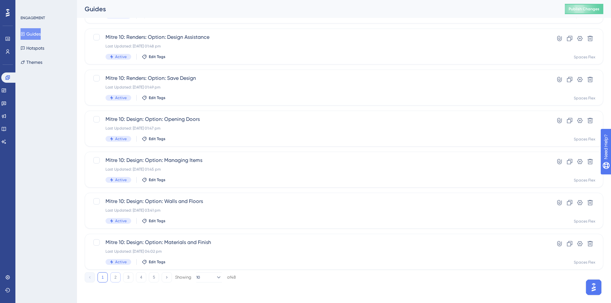
click at [113, 276] on button "2" at bounding box center [115, 277] width 10 height 10
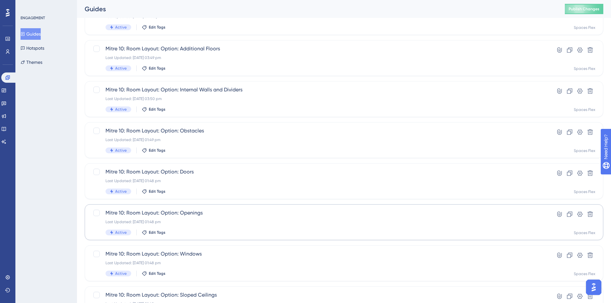
scroll to position [98, 0]
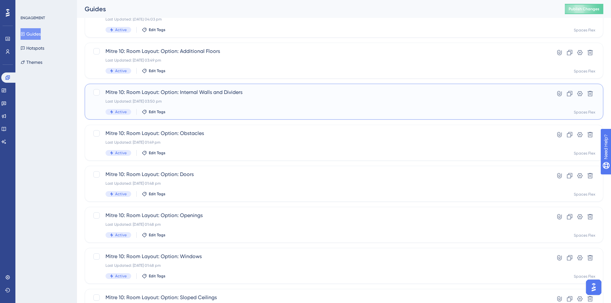
click at [230, 109] on div "Active Edit Tags" at bounding box center [317, 112] width 425 height 6
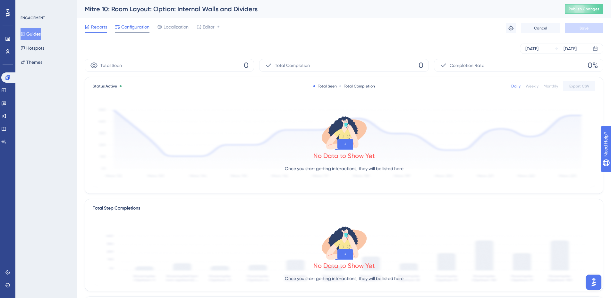
click at [132, 27] on span "Configuration" at bounding box center [135, 27] width 28 height 8
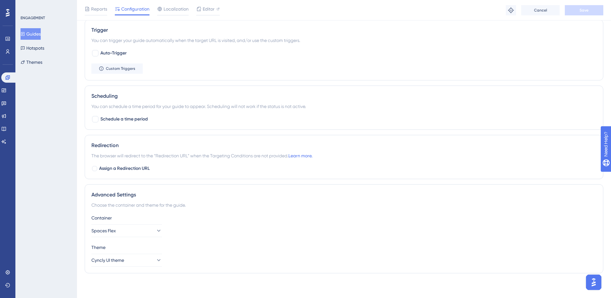
scroll to position [328, 0]
click at [120, 163] on div "Redirection The browser will redirect to the “Redirection URL” when the Targeti…" at bounding box center [344, 156] width 518 height 44
click at [120, 171] on span "Assign a Redirection URL" at bounding box center [124, 168] width 51 height 8
click at [120, 167] on span "Assign a Redirection URL" at bounding box center [124, 168] width 51 height 8
click at [94, 168] on div at bounding box center [94, 167] width 5 height 5
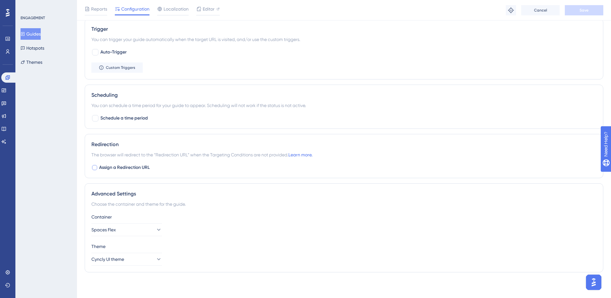
checkbox input "true"
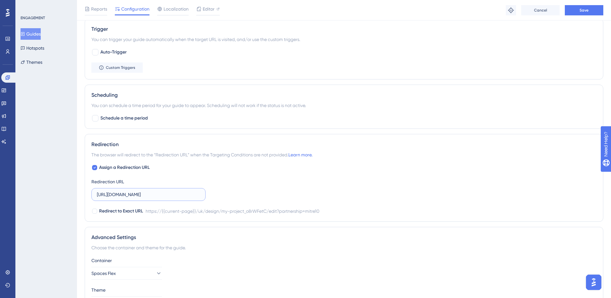
click at [145, 194] on input "[URL][DOMAIN_NAME]" at bounding box center [148, 194] width 103 height 7
paste input "[DOMAIN_NAME][URL]"
type input "[URL][DOMAIN_NAME]"
click at [586, 9] on span "Save" at bounding box center [583, 10] width 9 height 5
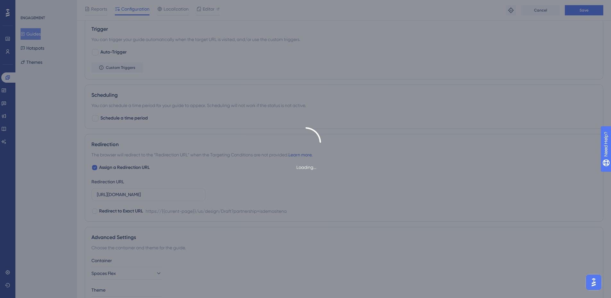
scroll to position [0, 0]
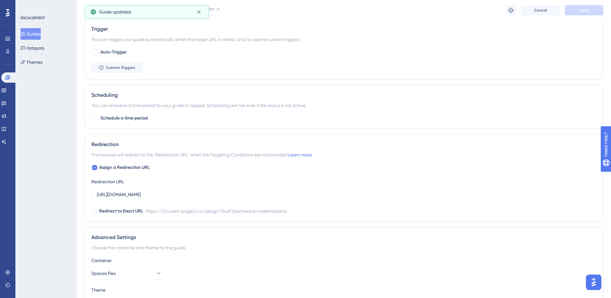
click at [37, 32] on button "Guides" at bounding box center [31, 34] width 20 height 12
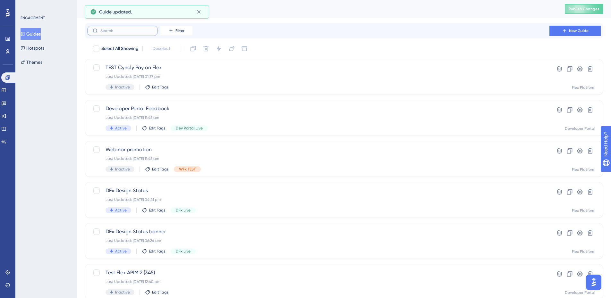
click at [131, 33] on input "text" at bounding box center [126, 31] width 52 height 4
type input "miu"
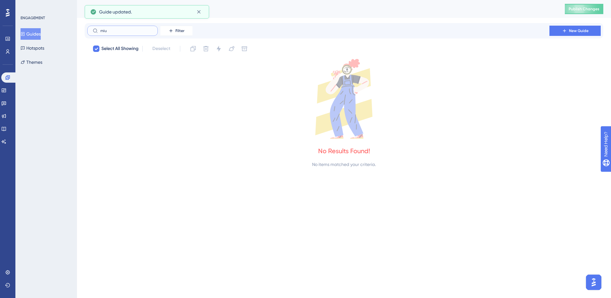
checkbox input "true"
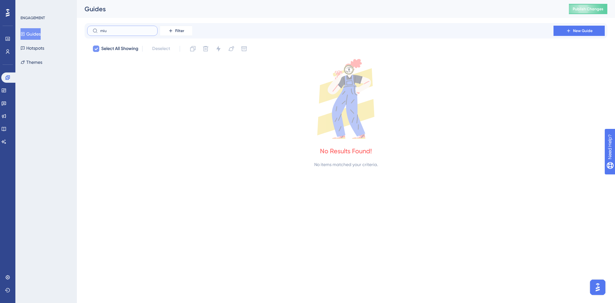
type input "mi"
checkbox input "false"
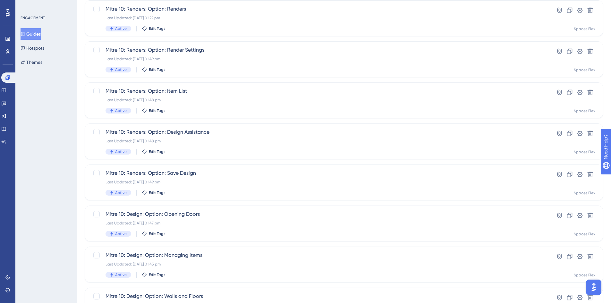
scroll to position [195, 0]
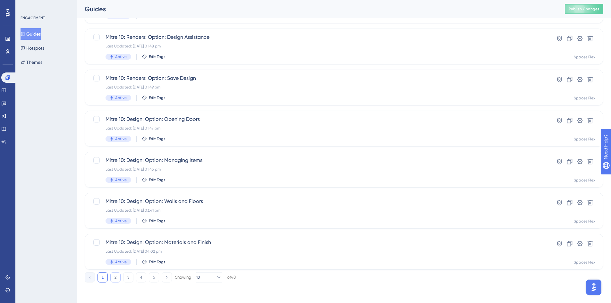
type input "mit"
click at [113, 277] on button "2" at bounding box center [115, 277] width 10 height 10
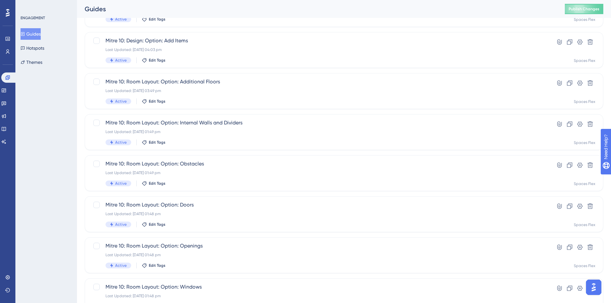
scroll to position [66, 0]
click at [235, 91] on div "Last Updated: [DATE] 03:49 pm" at bounding box center [317, 92] width 425 height 5
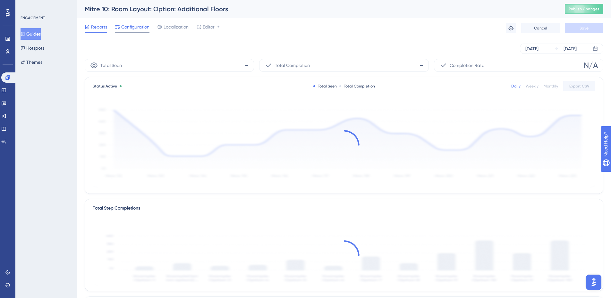
click at [129, 30] on span "Configuration" at bounding box center [135, 27] width 28 height 8
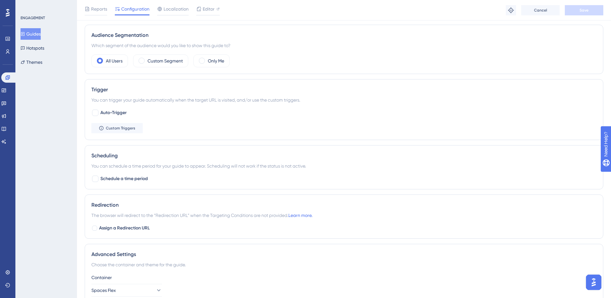
scroll to position [328, 0]
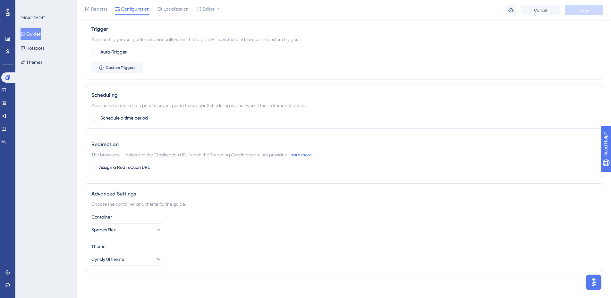
click at [132, 163] on div "Redirection The browser will redirect to the “Redirection URL” when the Targeti…" at bounding box center [344, 156] width 518 height 44
click at [133, 168] on span "Assign a Redirection URL" at bounding box center [124, 168] width 51 height 8
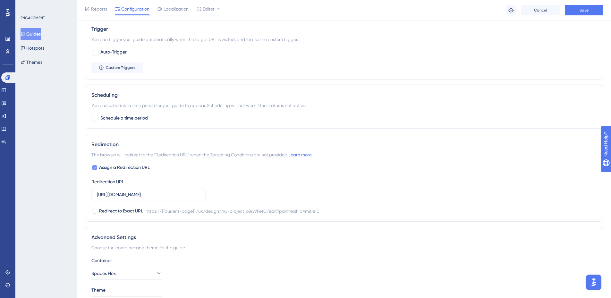
click at [95, 167] on icon at bounding box center [94, 167] width 3 height 5
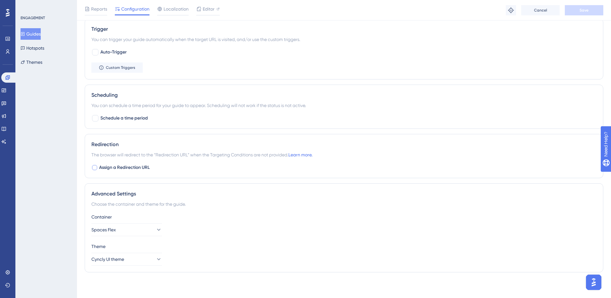
click at [95, 167] on div at bounding box center [94, 167] width 5 height 5
checkbox input "true"
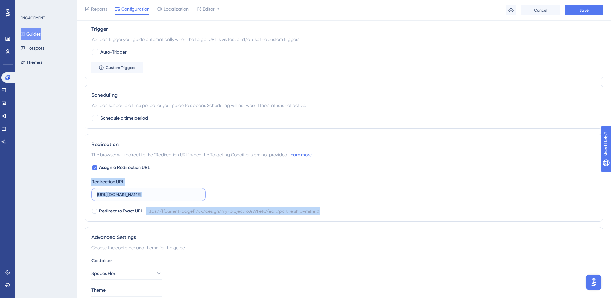
click at [142, 196] on input "[URL][DOMAIN_NAME]" at bounding box center [148, 194] width 103 height 7
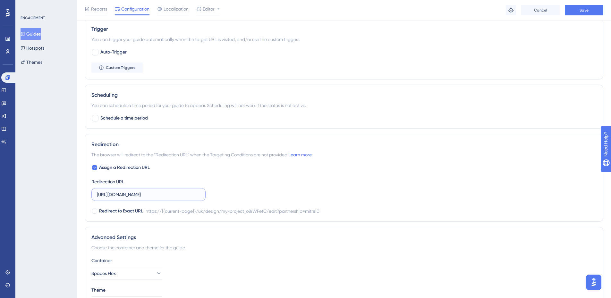
click at [142, 196] on input "[URL][DOMAIN_NAME]" at bounding box center [148, 194] width 103 height 7
paste input "[DOMAIN_NAME][URL]"
type input "[URL][DOMAIN_NAME]"
click at [580, 8] on span "Save" at bounding box center [583, 10] width 9 height 5
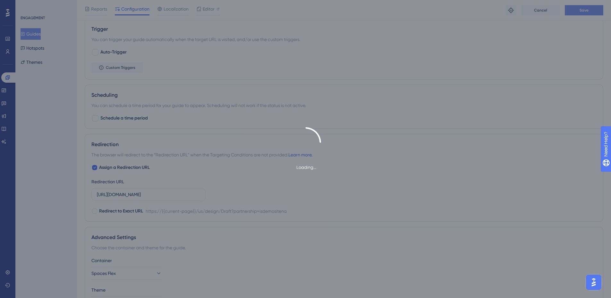
scroll to position [0, 0]
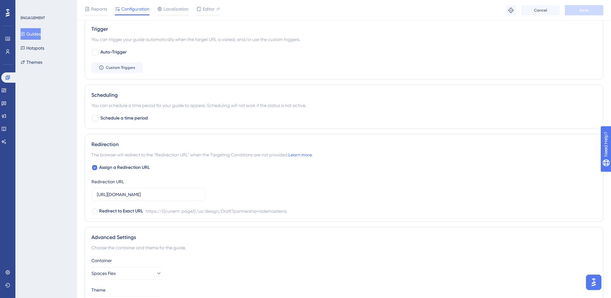
click at [38, 36] on button "Guides" at bounding box center [31, 34] width 20 height 12
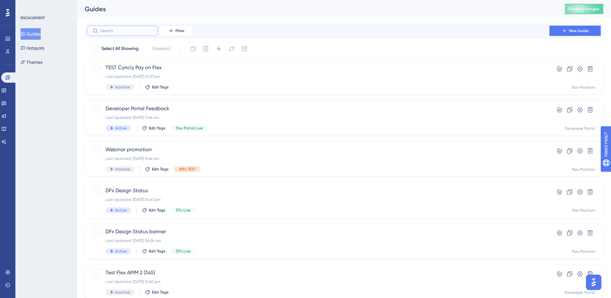
click at [117, 33] on input "text" at bounding box center [126, 31] width 52 height 4
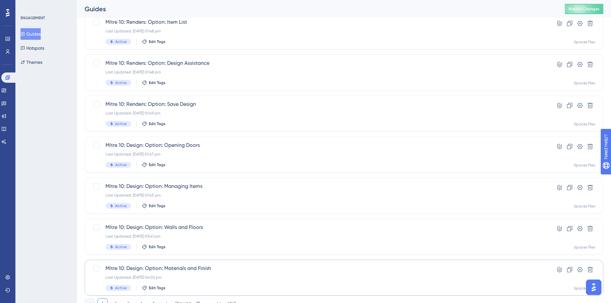
scroll to position [195, 0]
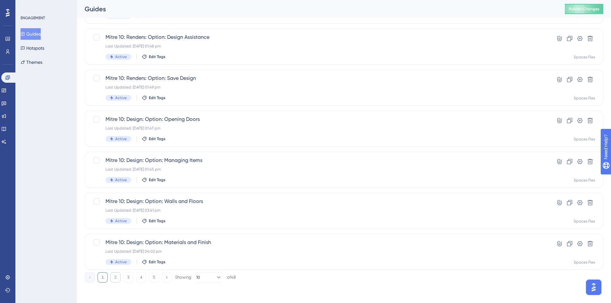
type input "mit"
click at [111, 278] on button "2" at bounding box center [115, 277] width 10 height 10
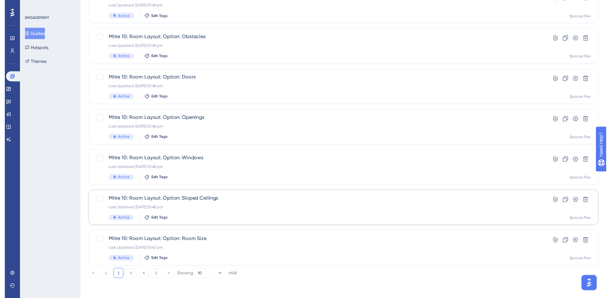
scroll to position [2, 0]
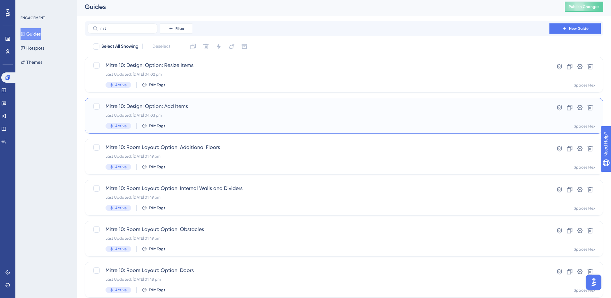
click at [228, 114] on div "Last Updated: [DATE] 04:03 pm" at bounding box center [317, 115] width 425 height 5
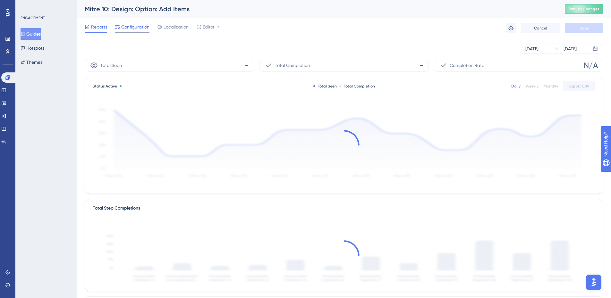
click at [129, 28] on span "Configuration" at bounding box center [135, 27] width 28 height 8
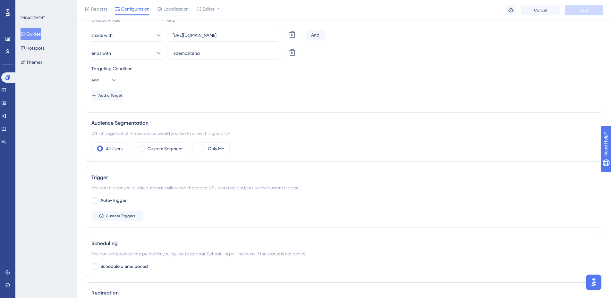
scroll to position [328, 0]
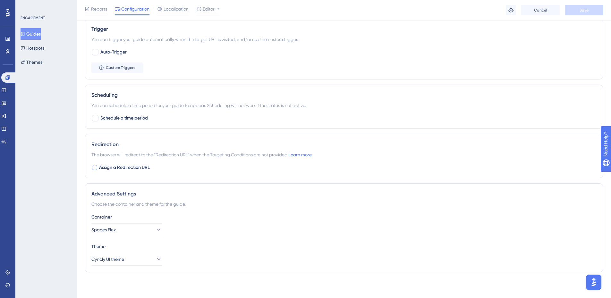
click at [131, 171] on span "Assign a Redirection URL" at bounding box center [124, 168] width 51 height 8
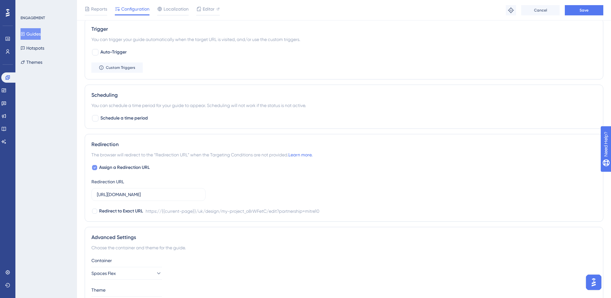
checkbox input "true"
click at [139, 198] on input "[URL][DOMAIN_NAME]" at bounding box center [148, 194] width 103 height 7
paste input "[DOMAIN_NAME][URL]"
type input "[URL][DOMAIN_NAME]"
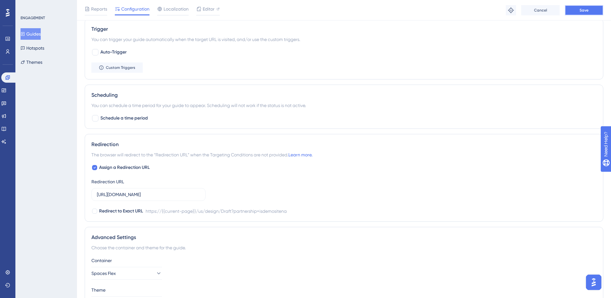
click at [593, 8] on button "Save" at bounding box center [584, 10] width 38 height 10
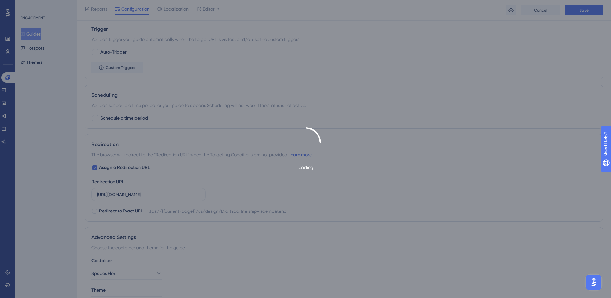
scroll to position [0, 0]
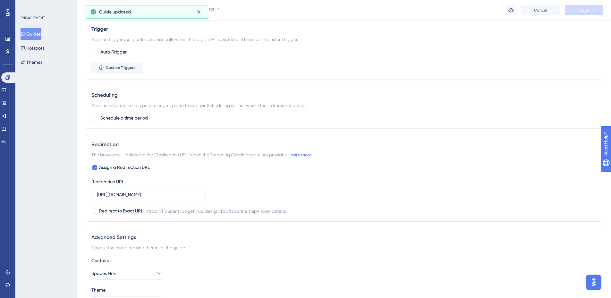
click at [37, 32] on button "Guides" at bounding box center [31, 34] width 20 height 12
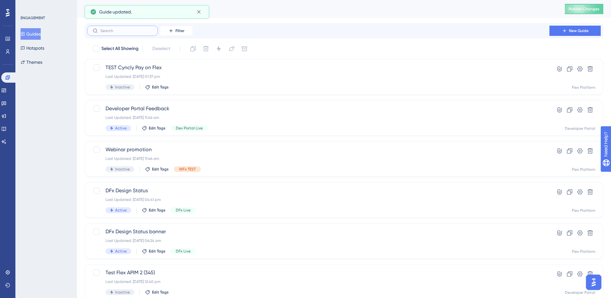
click at [111, 31] on input "text" at bounding box center [126, 31] width 52 height 4
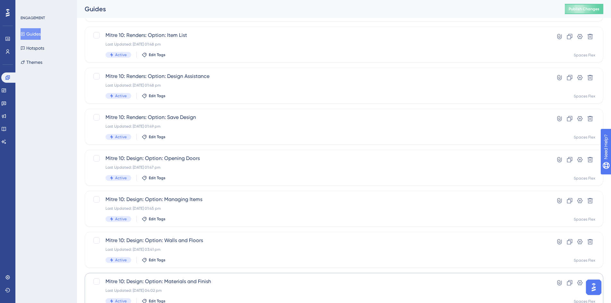
scroll to position [195, 0]
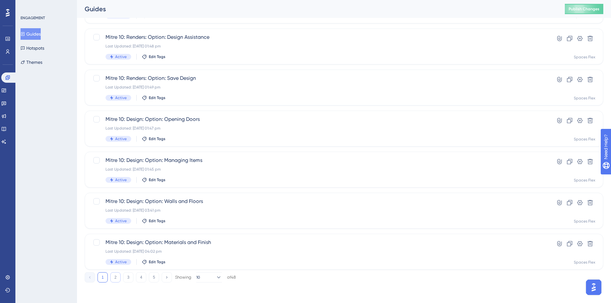
type input "mit"
click at [116, 280] on button "2" at bounding box center [115, 277] width 10 height 10
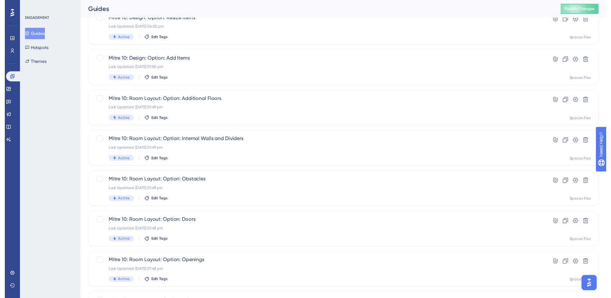
scroll to position [0, 0]
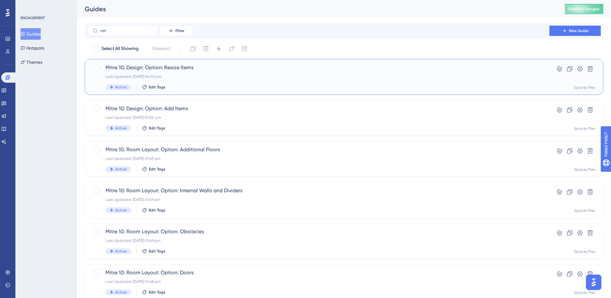
click at [199, 79] on div "Mitre 10: Design: Option: Resize Items Last Updated: [DATE] 04:02 pm Active Edi…" at bounding box center [317, 77] width 425 height 26
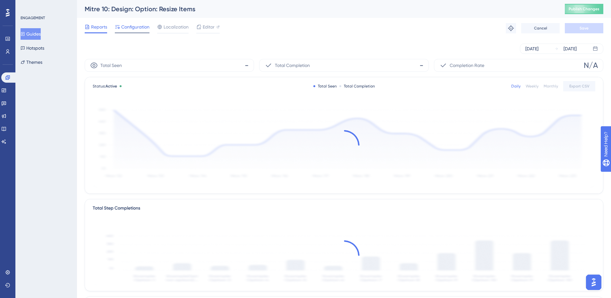
click at [135, 33] on div "Reports Configuration Localization Editor Troubleshoot Cancel Save" at bounding box center [344, 28] width 518 height 21
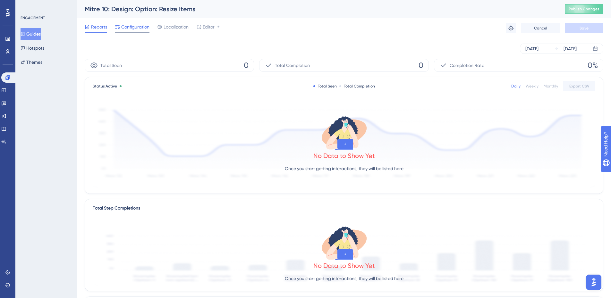
click at [135, 27] on span "Configuration" at bounding box center [135, 27] width 28 height 8
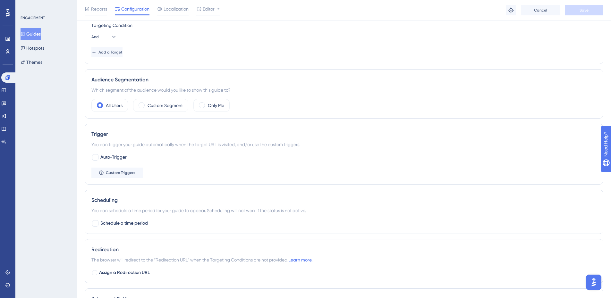
scroll to position [256, 0]
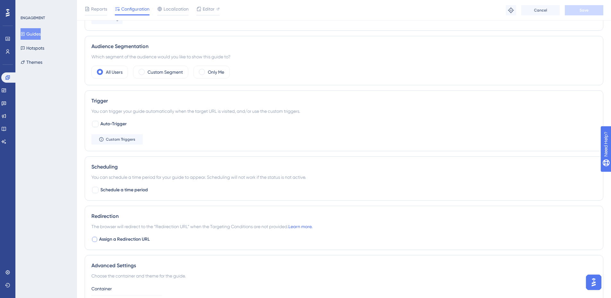
click at [121, 239] on span "Assign a Redirection URL" at bounding box center [124, 240] width 51 height 8
checkbox input "true"
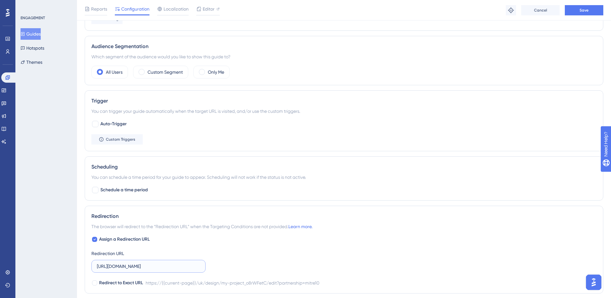
click at [123, 265] on input "[URL][DOMAIN_NAME]" at bounding box center [148, 266] width 103 height 7
paste input "[DOMAIN_NAME][URL]"
type input "[URL][DOMAIN_NAME]"
click at [578, 15] on div "Reports Configuration Localization Editor Troubleshoot Cancel Save" at bounding box center [344, 10] width 534 height 21
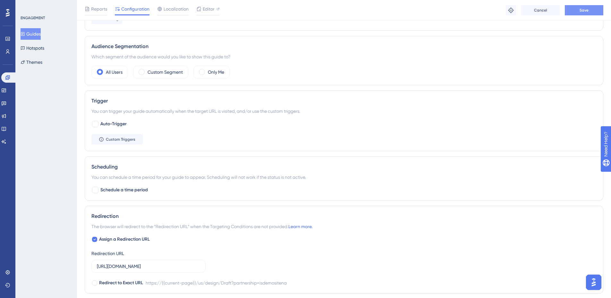
scroll to position [0, 0]
click at [578, 11] on button "Save" at bounding box center [584, 10] width 38 height 10
click at [32, 32] on button "Guides" at bounding box center [31, 34] width 20 height 12
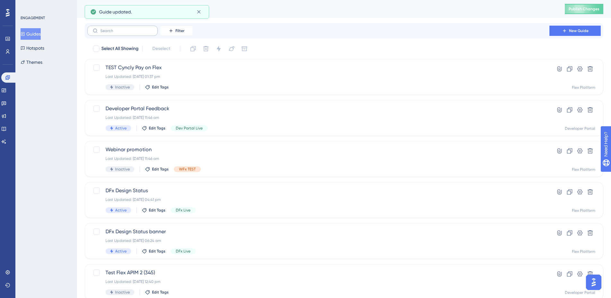
click at [123, 28] on label at bounding box center [122, 31] width 71 height 10
click at [123, 29] on input "text" at bounding box center [126, 31] width 52 height 4
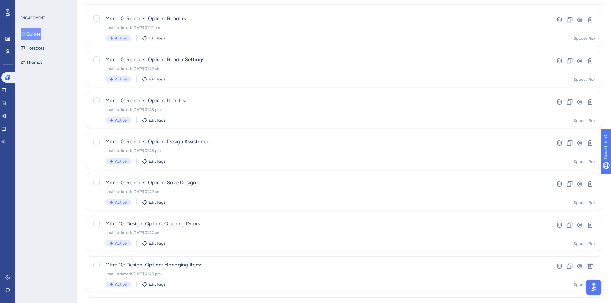
scroll to position [195, 0]
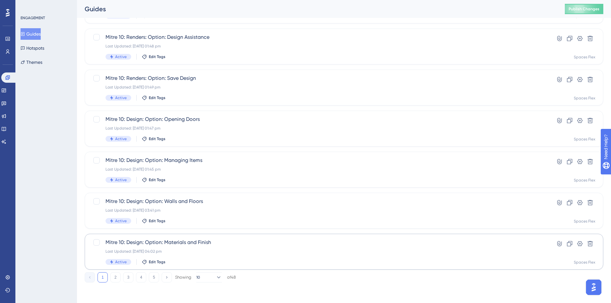
type input "mit"
click at [201, 252] on div "Last Updated: [DATE] 04:02 pm" at bounding box center [317, 251] width 425 height 5
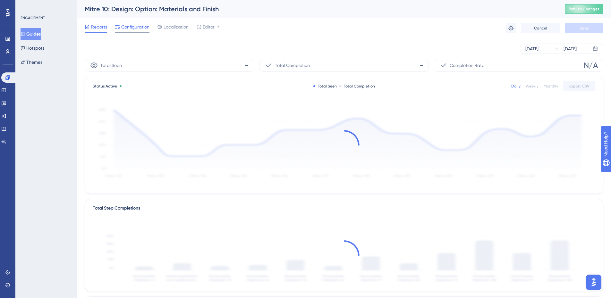
click at [139, 26] on span "Configuration" at bounding box center [135, 27] width 28 height 8
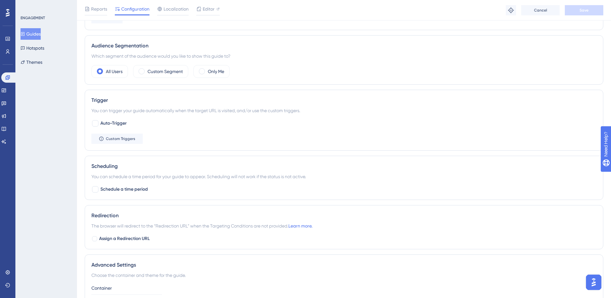
scroll to position [256, 0]
click at [125, 237] on span "Assign a Redirection URL" at bounding box center [124, 240] width 51 height 8
checkbox input "true"
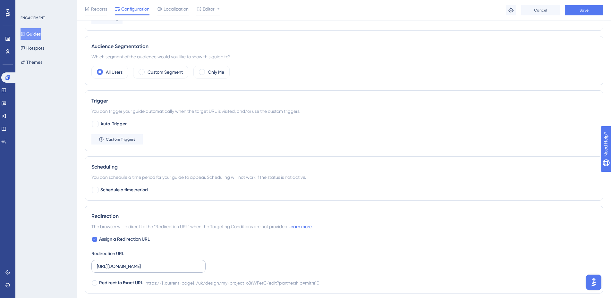
click at [135, 263] on label "[URL][DOMAIN_NAME]" at bounding box center [148, 266] width 114 height 13
click at [135, 263] on input "[URL][DOMAIN_NAME]" at bounding box center [148, 266] width 103 height 7
paste input "[DOMAIN_NAME][URL]"
type input "[URL][DOMAIN_NAME]"
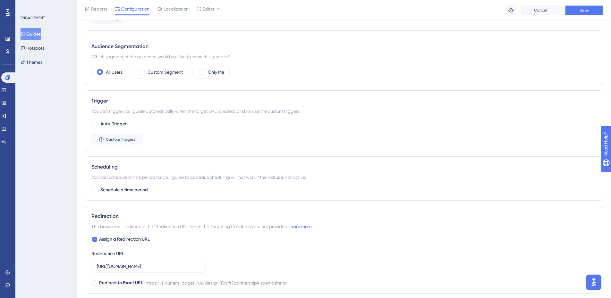
click at [579, 8] on button "Save" at bounding box center [584, 10] width 38 height 10
click at [36, 35] on button "Guides" at bounding box center [31, 34] width 20 height 12
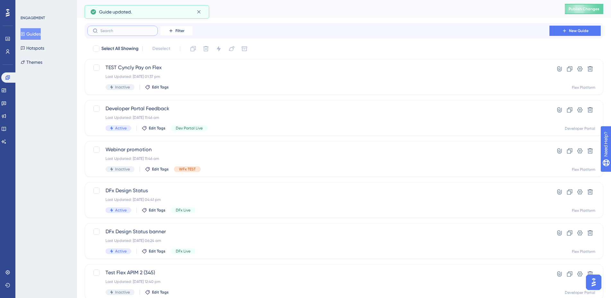
click at [139, 31] on input "text" at bounding box center [126, 31] width 52 height 4
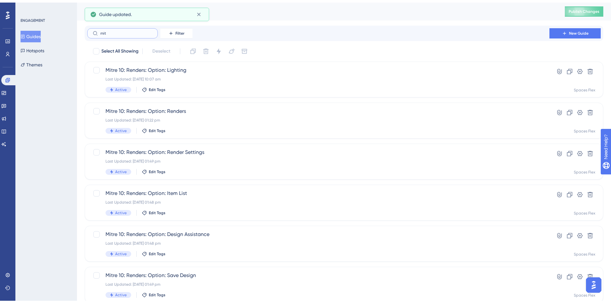
scroll to position [195, 0]
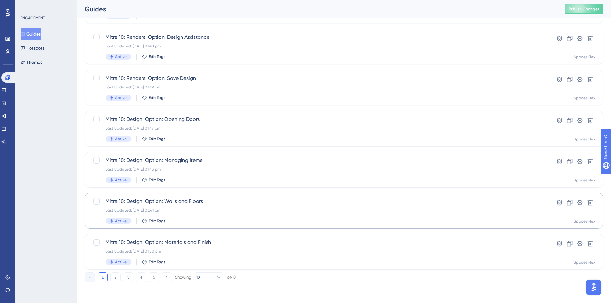
type input "mit"
click at [202, 210] on div "Last Updated: [DATE] 03:41 pm" at bounding box center [317, 210] width 425 height 5
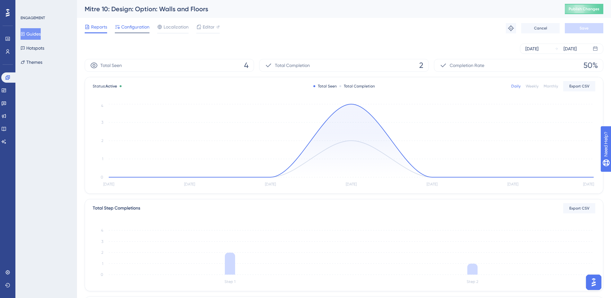
click at [127, 25] on span "Configuration" at bounding box center [135, 27] width 28 height 8
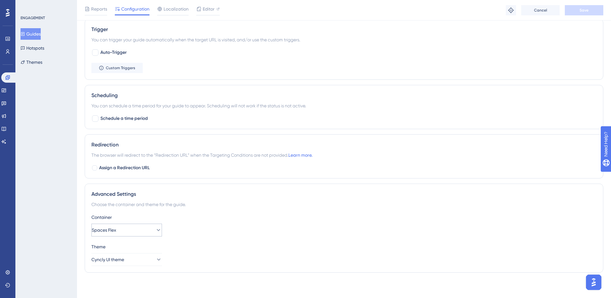
scroll to position [328, 0]
click at [127, 166] on span "Assign a Redirection URL" at bounding box center [124, 168] width 51 height 8
checkbox input "true"
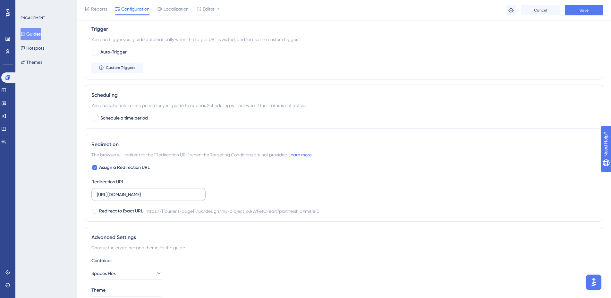
click at [130, 200] on label "[URL][DOMAIN_NAME]" at bounding box center [148, 194] width 114 height 13
click at [130, 198] on input "[URL][DOMAIN_NAME]" at bounding box center [148, 194] width 103 height 7
paste input "[DOMAIN_NAME][URL]"
type input "[URL][DOMAIN_NAME]"
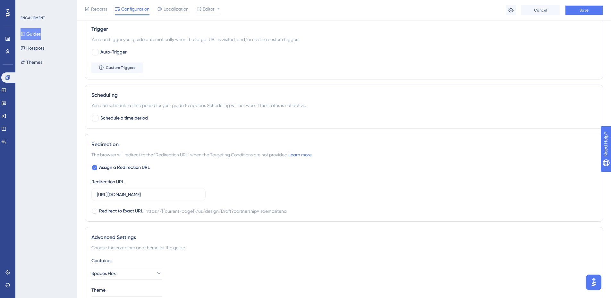
click at [595, 11] on button "Save" at bounding box center [584, 10] width 38 height 10
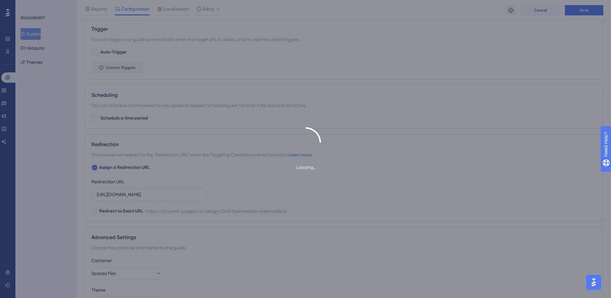
scroll to position [0, 0]
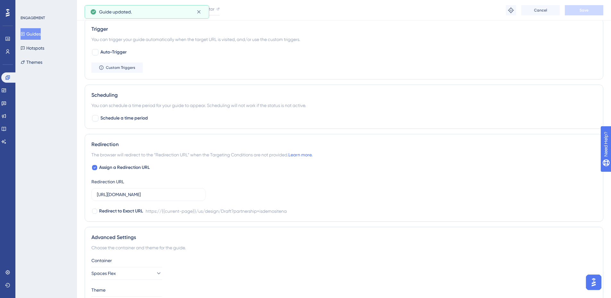
click at [33, 35] on button "Guides" at bounding box center [31, 34] width 20 height 12
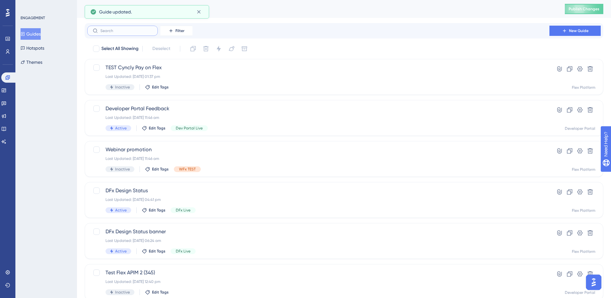
click at [121, 29] on input "text" at bounding box center [126, 31] width 52 height 4
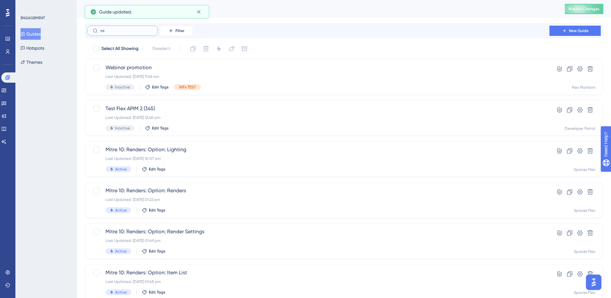
type input "mit"
click at [208, 164] on div "Mitre 10: Renders: Option: Render Settings Last Updated: [DATE] 01:49 pm Active…" at bounding box center [317, 159] width 425 height 26
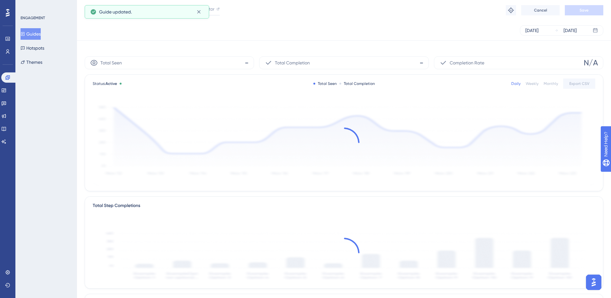
scroll to position [149, 0]
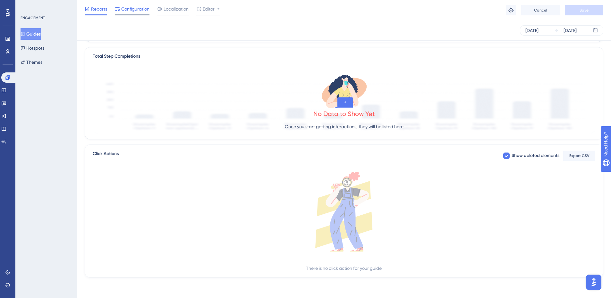
click at [122, 8] on span "Configuration" at bounding box center [135, 9] width 28 height 8
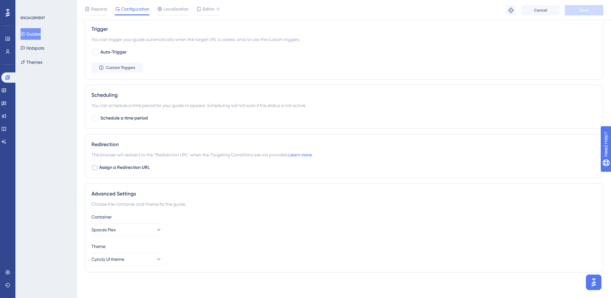
click at [140, 167] on span "Assign a Redirection URL" at bounding box center [124, 168] width 51 height 8
checkbox input "true"
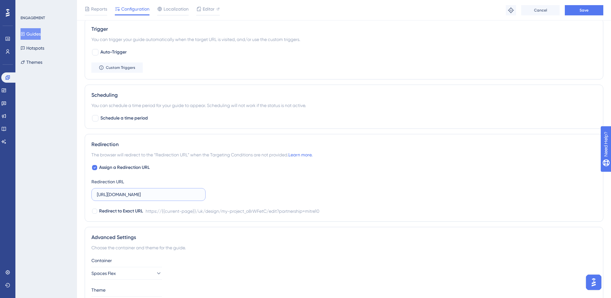
click at [147, 193] on input "[URL][DOMAIN_NAME]" at bounding box center [148, 194] width 103 height 7
paste input "[DOMAIN_NAME][URL]"
type input "[URL][DOMAIN_NAME]"
click at [579, 12] on button "Save" at bounding box center [584, 10] width 38 height 10
click at [38, 32] on button "Guides" at bounding box center [31, 34] width 20 height 12
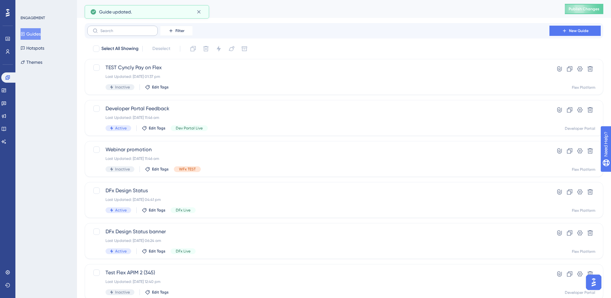
click at [136, 36] on label at bounding box center [122, 31] width 71 height 10
click at [136, 33] on input "text" at bounding box center [126, 31] width 52 height 4
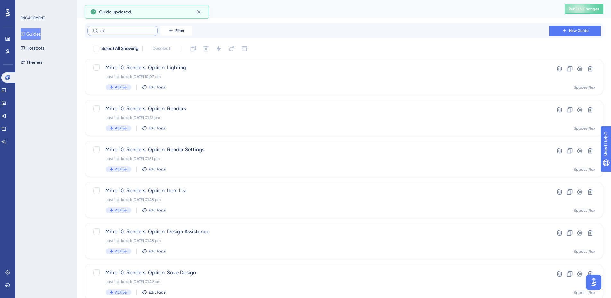
type input "mit"
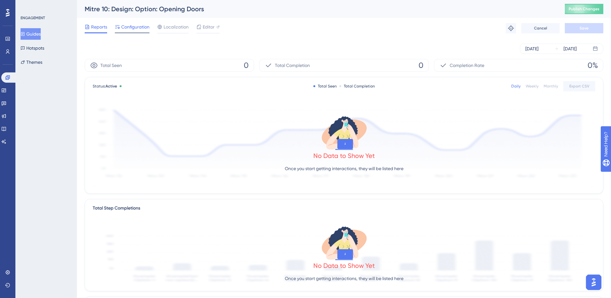
click at [121, 25] on span "Configuration" at bounding box center [135, 27] width 28 height 8
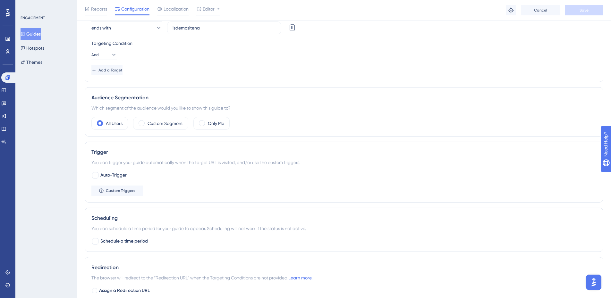
scroll to position [328, 0]
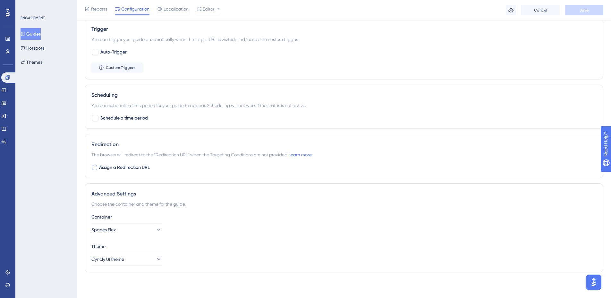
click at [139, 167] on span "Assign a Redirection URL" at bounding box center [124, 168] width 51 height 8
checkbox input "true"
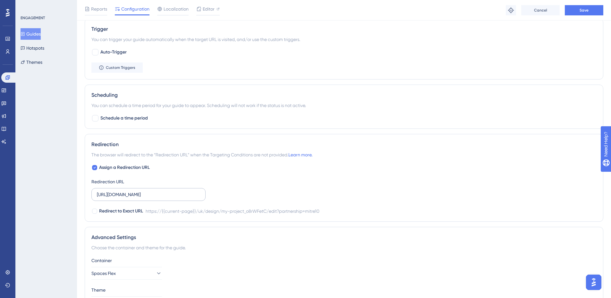
click at [139, 190] on label "[URL][DOMAIN_NAME]" at bounding box center [148, 194] width 114 height 13
click at [139, 191] on input "[URL][DOMAIN_NAME]" at bounding box center [148, 194] width 103 height 7
paste input "[DOMAIN_NAME][URL]"
type input "[URL][DOMAIN_NAME]"
click at [586, 9] on span "Save" at bounding box center [583, 10] width 9 height 5
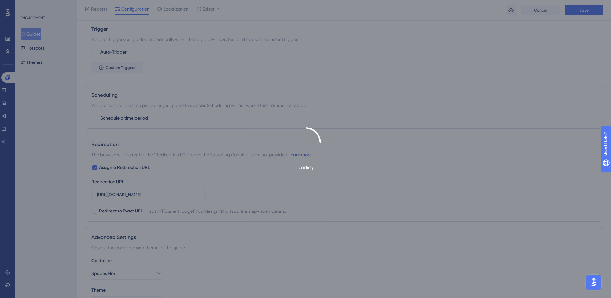
scroll to position [0, 0]
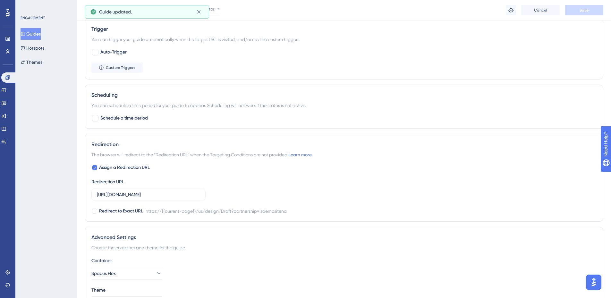
click at [37, 32] on button "Guides" at bounding box center [31, 34] width 20 height 12
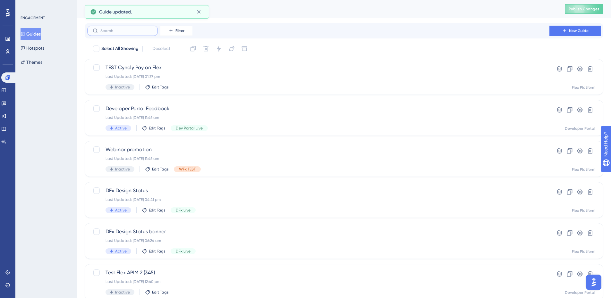
click at [124, 29] on input "text" at bounding box center [126, 31] width 52 height 4
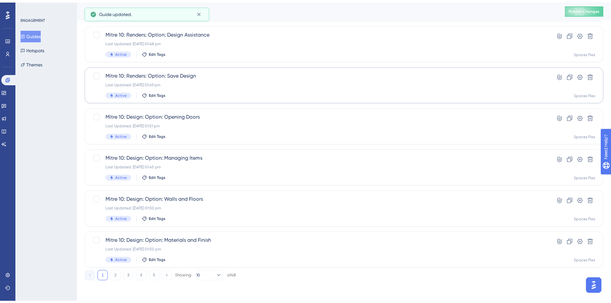
scroll to position [195, 0]
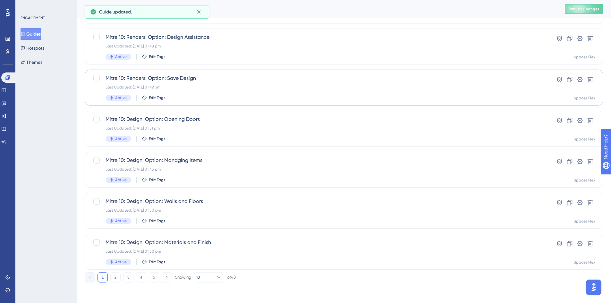
type input "mit"
click at [199, 85] on div "Last Updated: [DATE] 01:49 pm" at bounding box center [317, 87] width 425 height 5
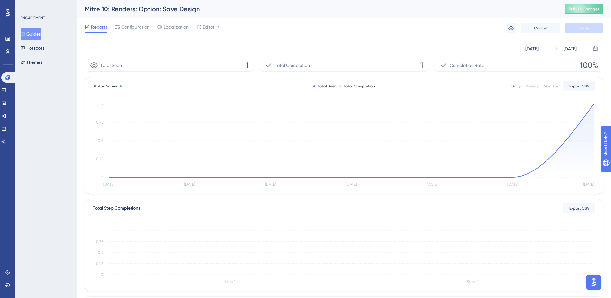
click at [118, 29] on icon at bounding box center [117, 26] width 5 height 5
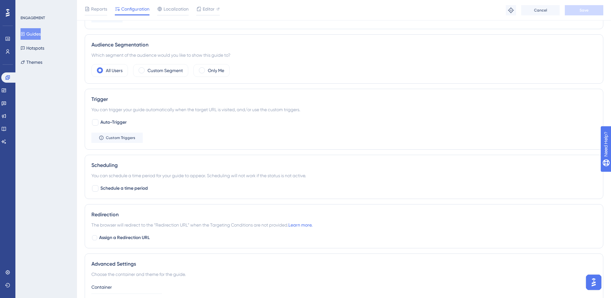
scroll to position [289, 0]
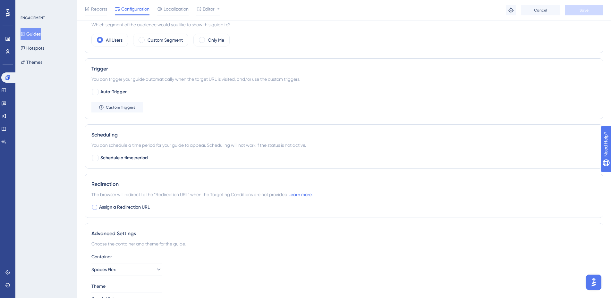
click at [131, 205] on span "Assign a Redirection URL" at bounding box center [124, 208] width 51 height 8
checkbox input "true"
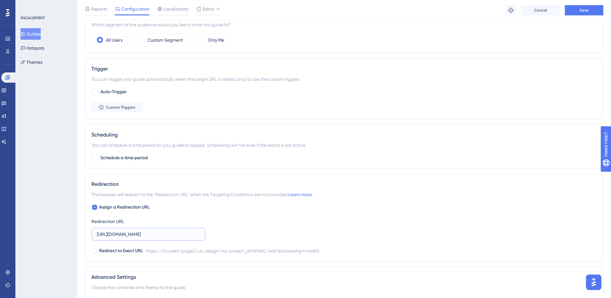
click at [139, 233] on input "[URL][DOMAIN_NAME]" at bounding box center [148, 234] width 103 height 7
paste input "[DOMAIN_NAME][URL]"
type input "[URL][DOMAIN_NAME]"
click at [570, 11] on button "Save" at bounding box center [584, 10] width 38 height 10
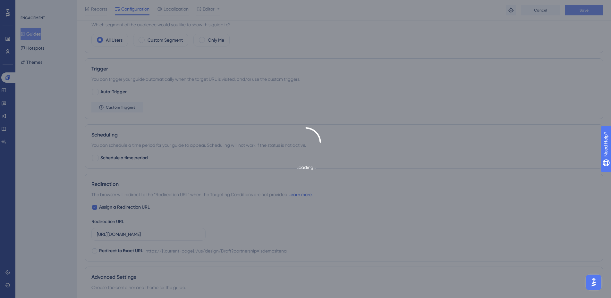
scroll to position [0, 0]
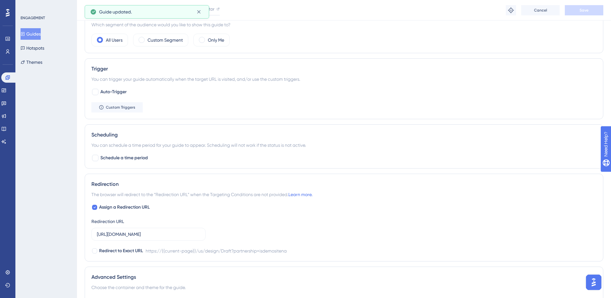
click at [34, 36] on button "Guides" at bounding box center [31, 34] width 20 height 12
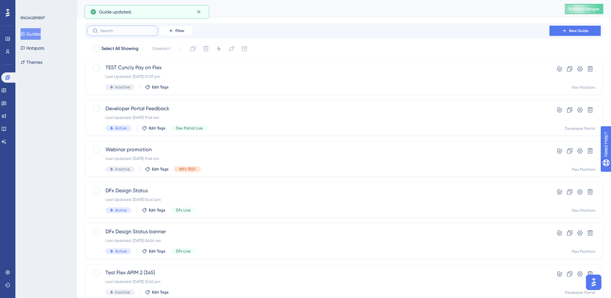
click at [122, 31] on input "text" at bounding box center [126, 31] width 52 height 4
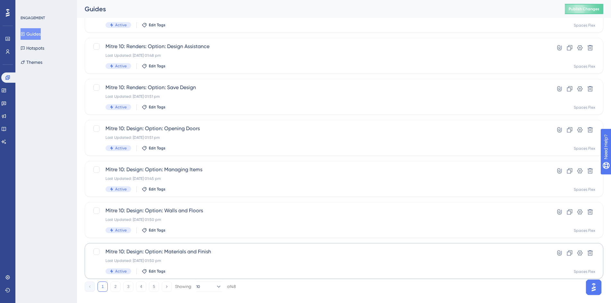
scroll to position [195, 0]
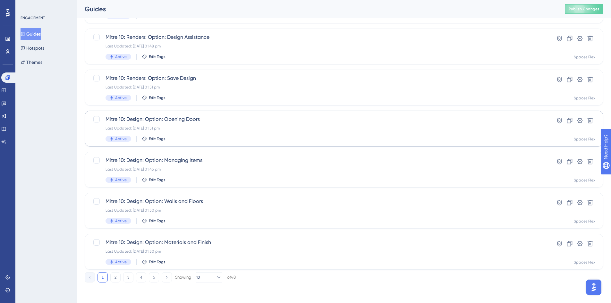
type input "mit"
click at [202, 130] on div "Last Updated: [DATE] 01:51 pm" at bounding box center [317, 128] width 425 height 5
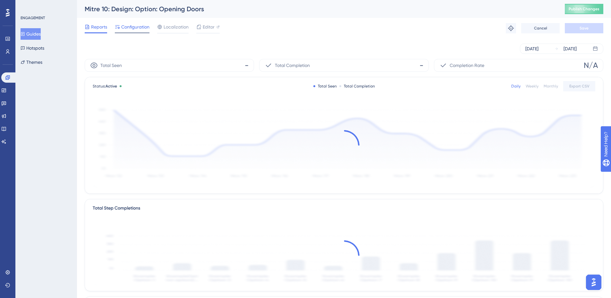
click at [127, 30] on span "Configuration" at bounding box center [135, 27] width 28 height 8
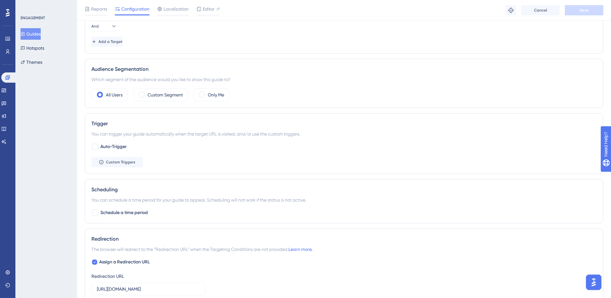
scroll to position [289, 0]
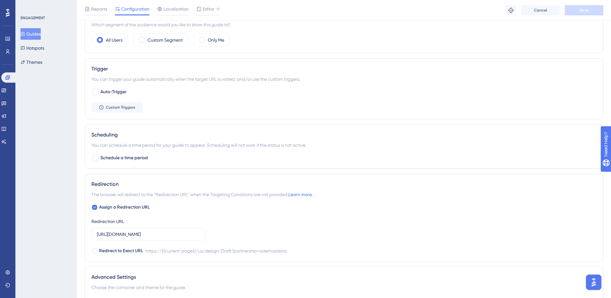
click at [37, 31] on button "Guides" at bounding box center [31, 34] width 20 height 12
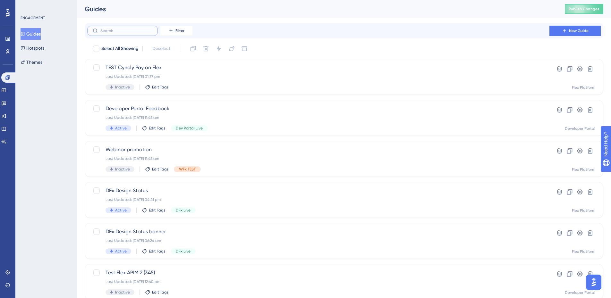
click at [128, 29] on input "text" at bounding box center [126, 31] width 52 height 4
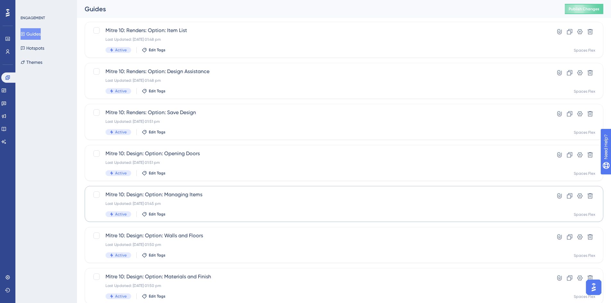
scroll to position [195, 0]
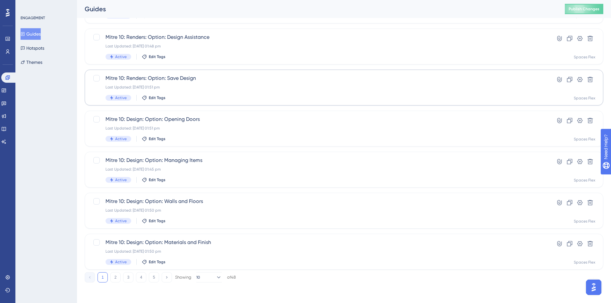
type input "mit"
click at [206, 78] on span "Mitre 10: Renders: Option: Save Design" at bounding box center [317, 78] width 425 height 8
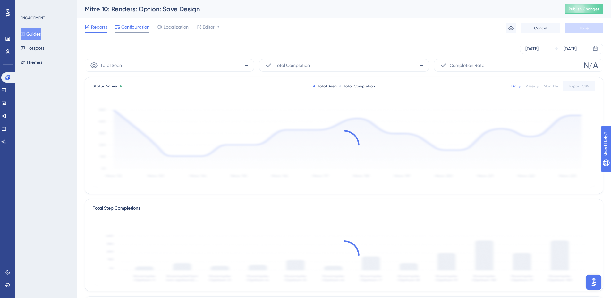
click at [126, 27] on span "Configuration" at bounding box center [135, 27] width 28 height 8
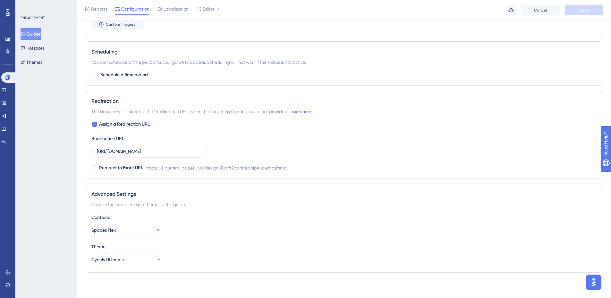
scroll to position [372, 0]
click at [146, 151] on input "[URL][DOMAIN_NAME]" at bounding box center [148, 150] width 103 height 7
click at [41, 32] on button "Guides" at bounding box center [31, 34] width 20 height 12
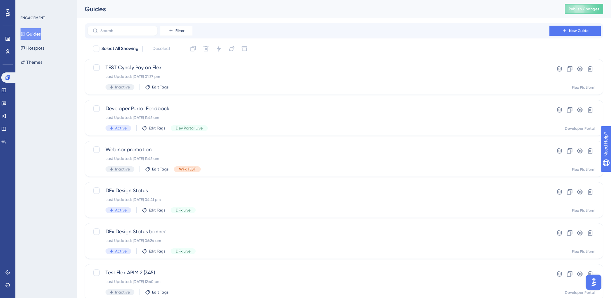
click at [112, 25] on div "Filter New Guide" at bounding box center [344, 30] width 518 height 15
click at [113, 30] on input "text" at bounding box center [126, 31] width 52 height 4
type input "mk"
checkbox input "true"
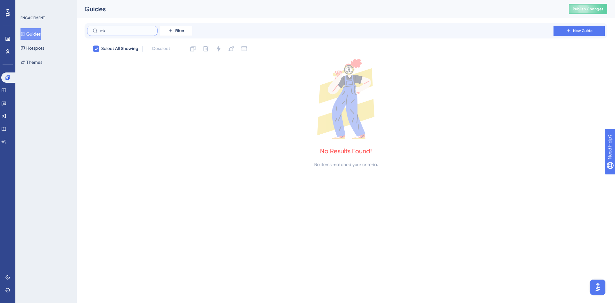
type input "m"
checkbox input "false"
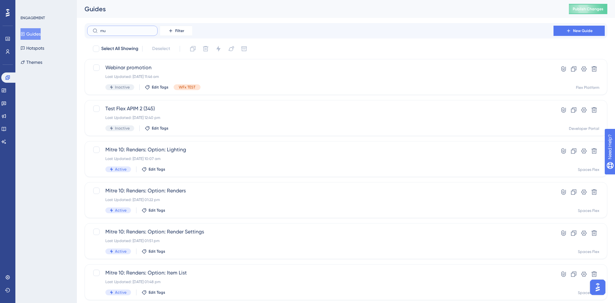
type input "mui"
checkbox input "true"
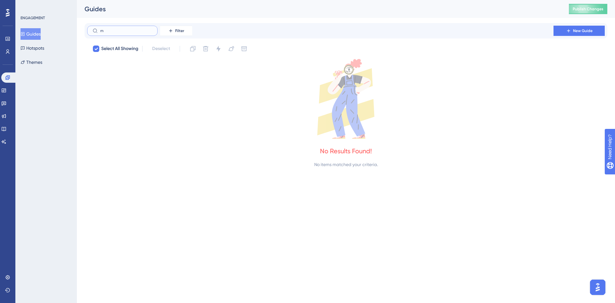
type input "m"
click at [116, 34] on label "m" at bounding box center [122, 31] width 71 height 10
click at [116, 33] on input "m" at bounding box center [126, 31] width 52 height 4
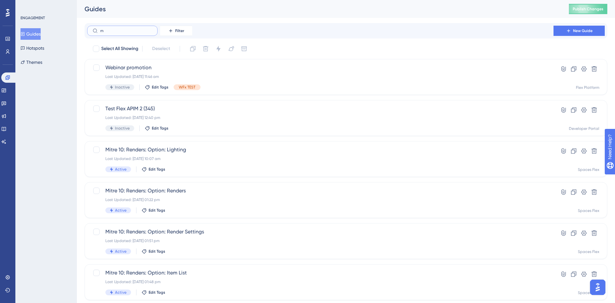
checkbox input "false"
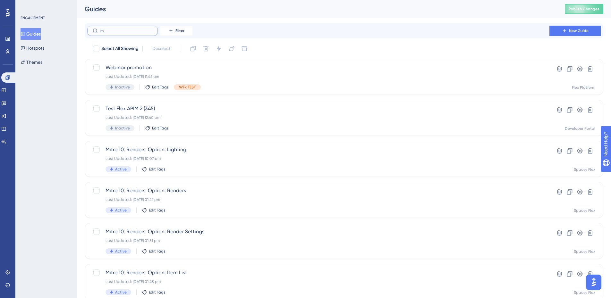
click at [116, 31] on input "m" at bounding box center [126, 31] width 52 height 4
type input "miy"
checkbox input "true"
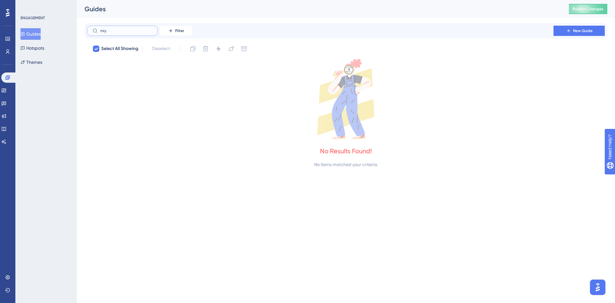
type input "mi"
checkbox input "false"
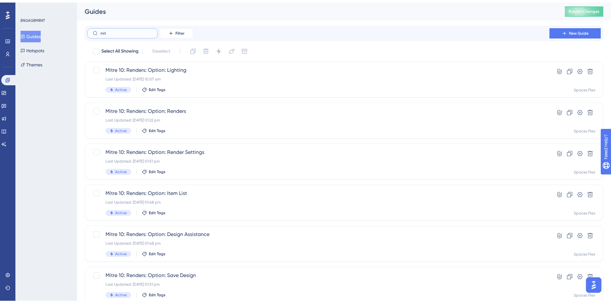
scroll to position [195, 0]
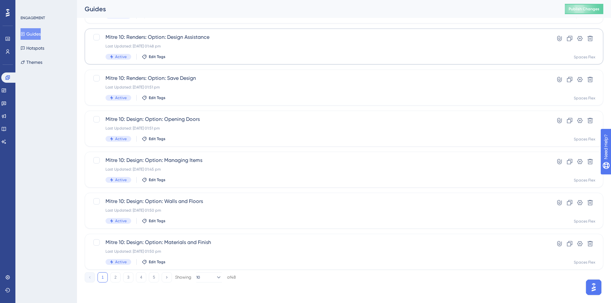
type input "mit"
click at [224, 49] on div "Mitre 10: Renders: Option: Design Assistance Last Updated: [DATE] 01:48 pm Acti…" at bounding box center [317, 46] width 425 height 26
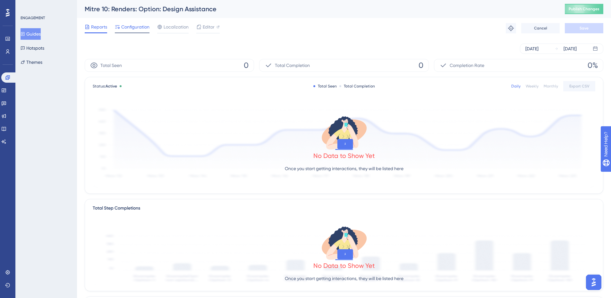
click at [143, 28] on span "Configuration" at bounding box center [135, 27] width 28 height 8
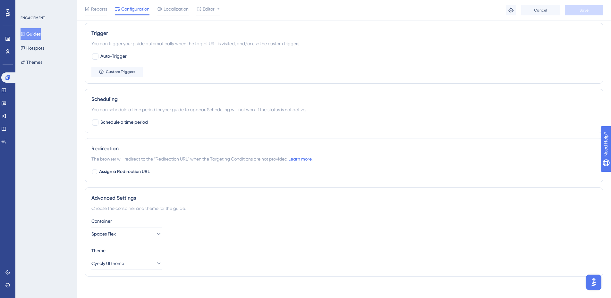
scroll to position [328, 0]
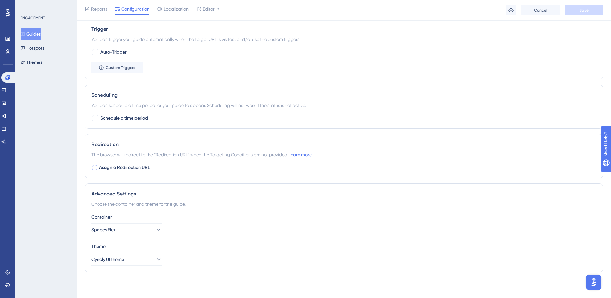
click at [118, 167] on span "Assign a Redirection URL" at bounding box center [124, 168] width 51 height 8
checkbox input "true"
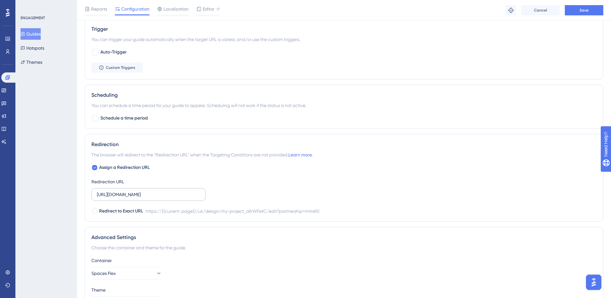
click at [175, 201] on div "Assign a Redirection URL Redirection URL [URL][DOMAIN_NAME] Redirect to Exact U…" at bounding box center [343, 189] width 505 height 51
click at [175, 197] on input "[URL][DOMAIN_NAME]" at bounding box center [148, 194] width 103 height 7
paste input "[DOMAIN_NAME][URL]"
type input "[URL][DOMAIN_NAME]"
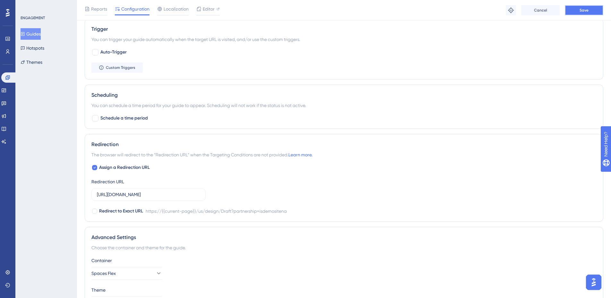
click at [578, 9] on button "Save" at bounding box center [584, 10] width 38 height 10
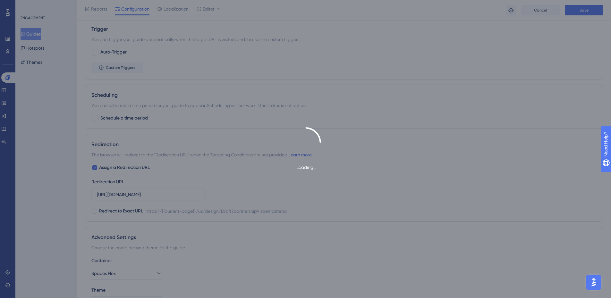
scroll to position [0, 0]
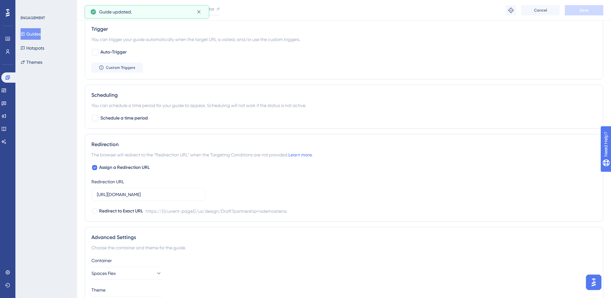
click at [41, 33] on button "Guides" at bounding box center [31, 34] width 20 height 12
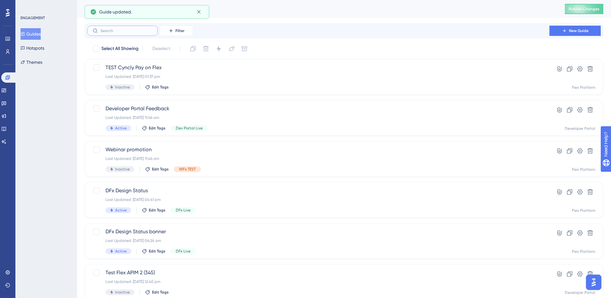
click at [132, 29] on input "text" at bounding box center [126, 31] width 52 height 4
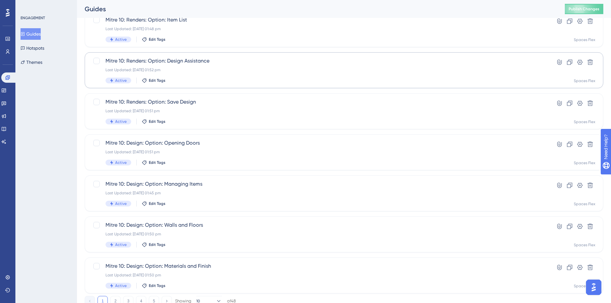
scroll to position [128, 0]
type input "mit"
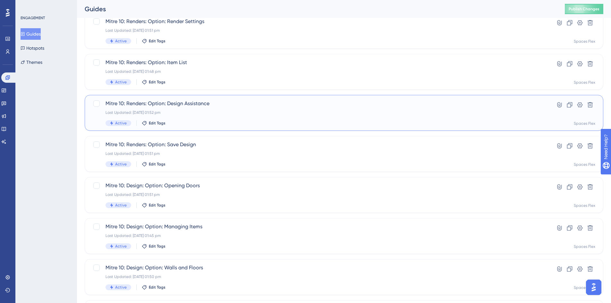
click at [211, 111] on div "Last Updated: [DATE] 01:52 pm" at bounding box center [317, 112] width 425 height 5
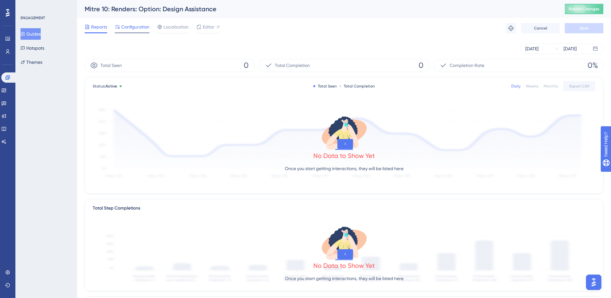
click at [128, 27] on span "Configuration" at bounding box center [135, 27] width 28 height 8
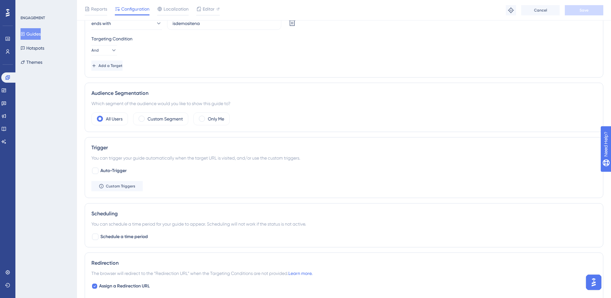
scroll to position [372, 0]
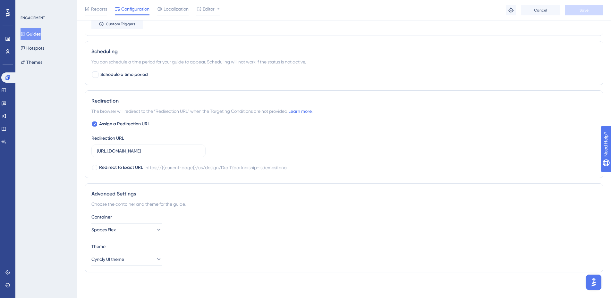
click at [37, 35] on button "Guides" at bounding box center [31, 34] width 20 height 12
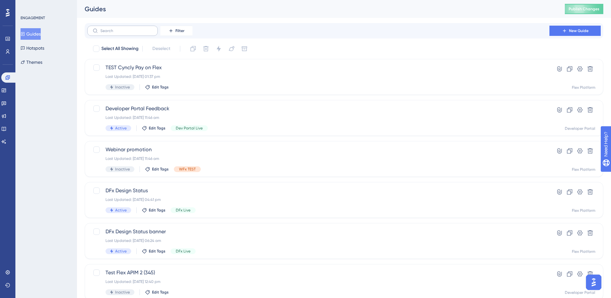
click at [135, 27] on label at bounding box center [122, 31] width 71 height 10
click at [135, 29] on input "text" at bounding box center [126, 31] width 52 height 4
click at [123, 33] on label at bounding box center [122, 31] width 71 height 10
click at [123, 33] on input "text" at bounding box center [126, 31] width 52 height 4
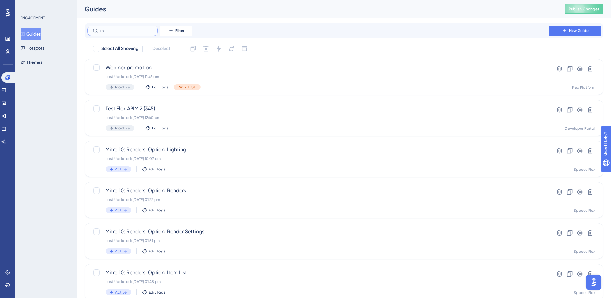
click at [117, 32] on input "m" at bounding box center [126, 31] width 52 height 4
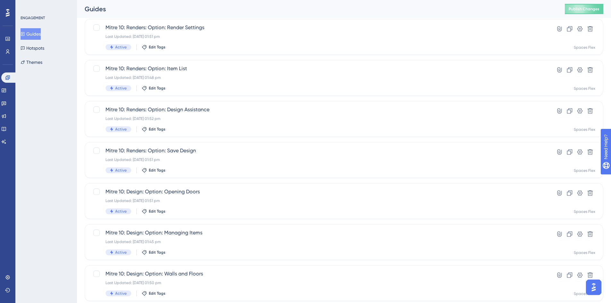
scroll to position [160, 0]
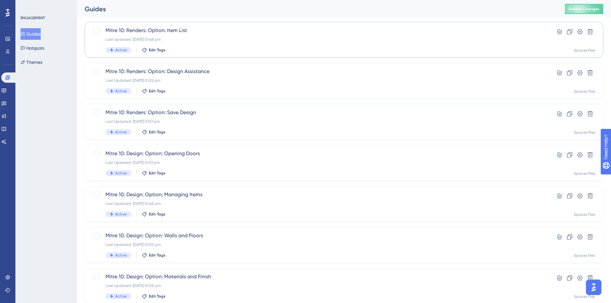
type input "mit"
click at [217, 38] on div "Last Updated: [DATE] 01:48 pm" at bounding box center [317, 39] width 425 height 5
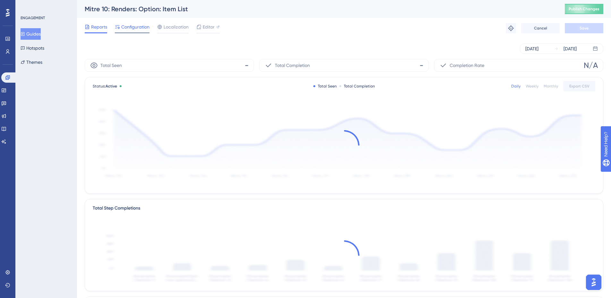
click at [136, 24] on span "Configuration" at bounding box center [135, 27] width 28 height 8
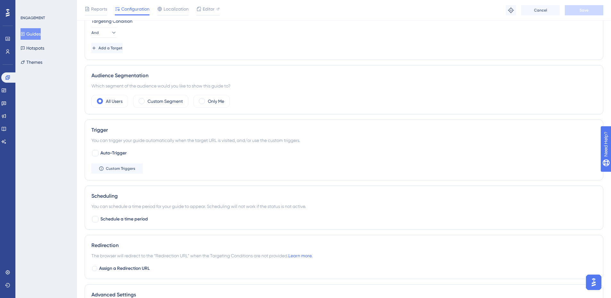
scroll to position [321, 0]
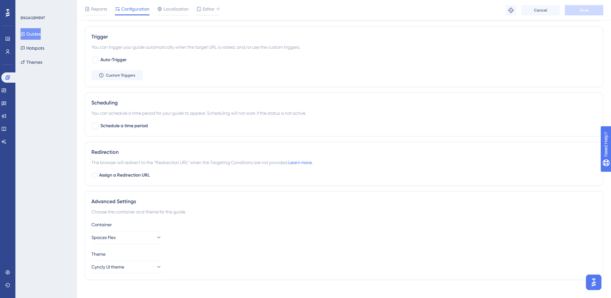
click at [125, 177] on span "Assign a Redirection URL" at bounding box center [124, 176] width 51 height 8
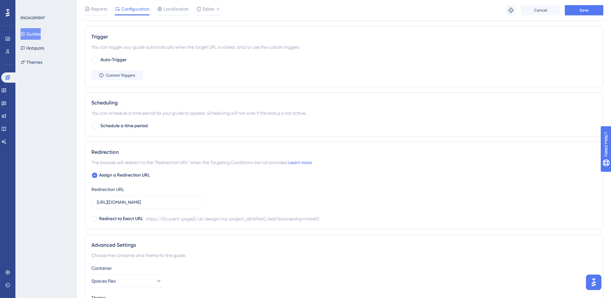
checkbox input "true"
click at [142, 205] on input "[URL][DOMAIN_NAME]" at bounding box center [148, 202] width 103 height 7
paste input "[DOMAIN_NAME][URL]"
type input "[URL][DOMAIN_NAME]"
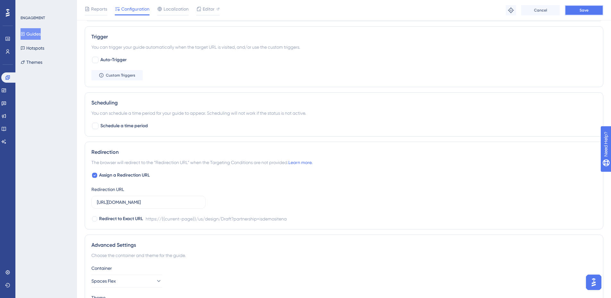
click at [579, 10] on span "Save" at bounding box center [583, 10] width 9 height 5
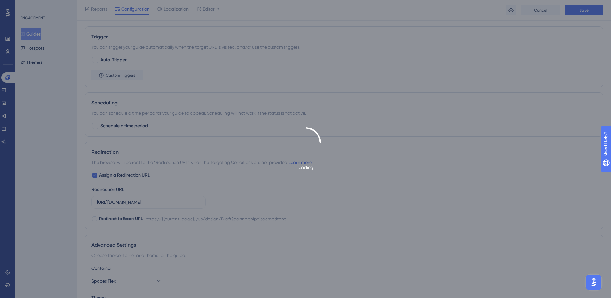
scroll to position [0, 0]
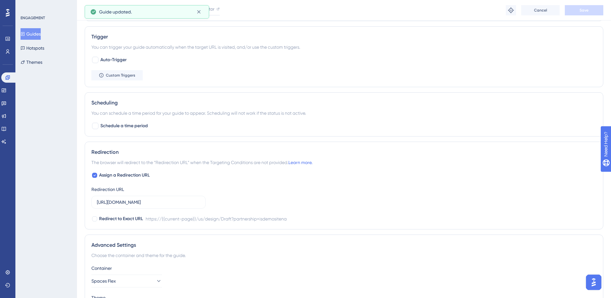
click at [34, 32] on button "Guides" at bounding box center [31, 34] width 20 height 12
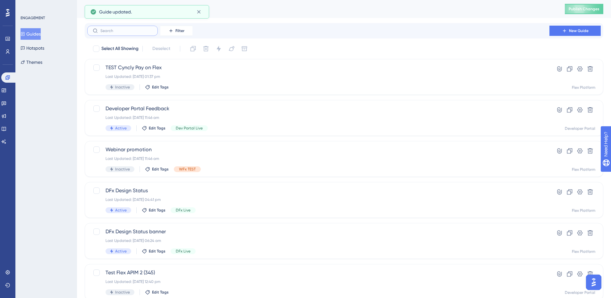
click at [142, 29] on input "text" at bounding box center [126, 31] width 52 height 4
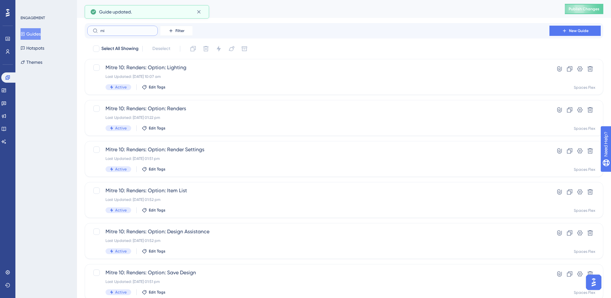
type input "mit"
click at [222, 154] on div "Mitre 10: Renders: Option: Render Settings Last Updated: [DATE] 01:51 pm Active…" at bounding box center [317, 159] width 425 height 26
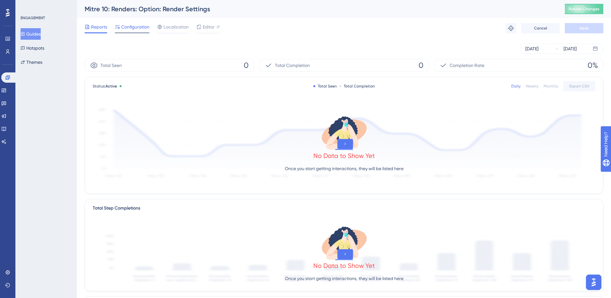
click at [129, 24] on span "Configuration" at bounding box center [135, 27] width 28 height 8
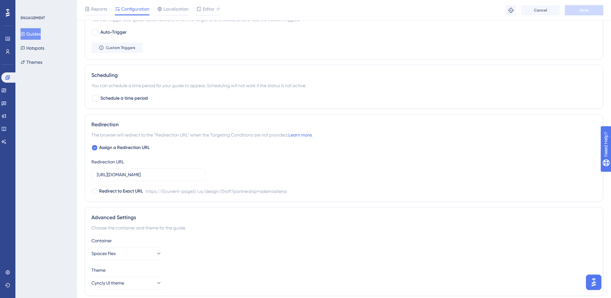
scroll to position [353, 0]
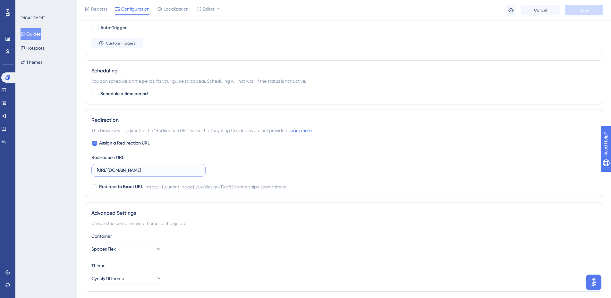
click at [151, 169] on input "[URL][DOMAIN_NAME]" at bounding box center [148, 170] width 103 height 7
click at [36, 32] on button "Guides" at bounding box center [31, 34] width 20 height 12
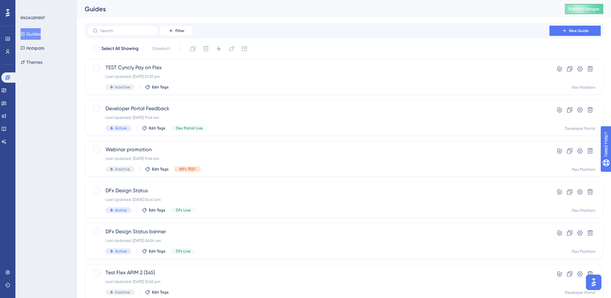
click at [131, 25] on div "Filter New Guide" at bounding box center [344, 30] width 518 height 15
click at [131, 29] on input "text" at bounding box center [126, 31] width 52 height 4
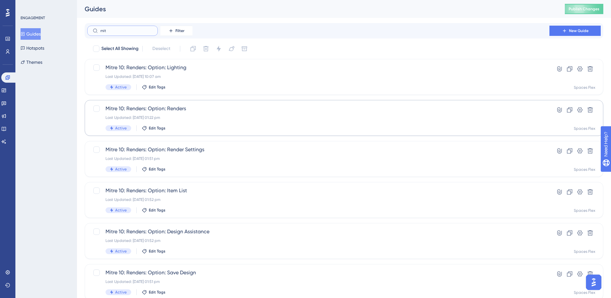
type input "mit"
click at [212, 120] on div "Last Updated: [DATE] 01:22 pm" at bounding box center [317, 117] width 425 height 5
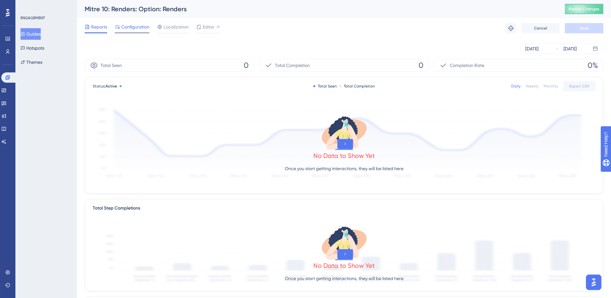
click at [136, 29] on span "Configuration" at bounding box center [135, 27] width 28 height 8
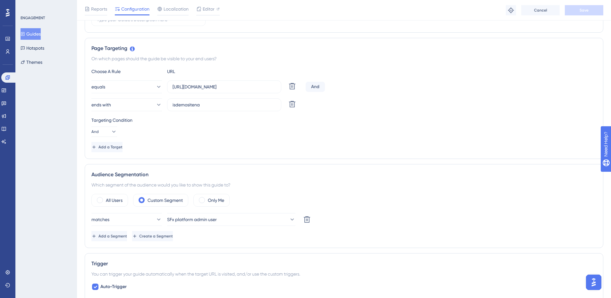
scroll to position [129, 0]
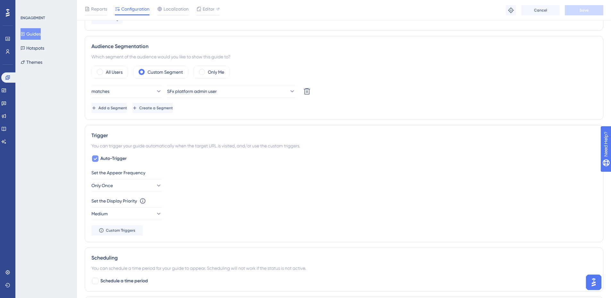
click at [97, 159] on icon at bounding box center [95, 158] width 4 height 5
checkbox input "false"
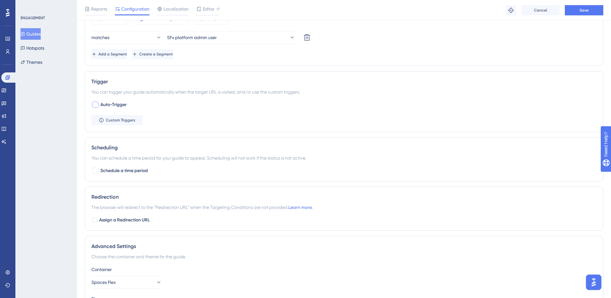
scroll to position [321, 0]
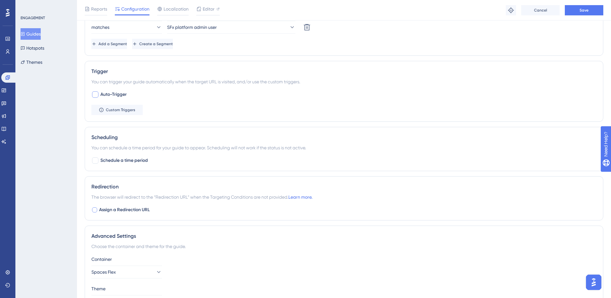
click at [97, 210] on div at bounding box center [94, 209] width 5 height 5
checkbox input "true"
click at [150, 239] on input "[URL][DOMAIN_NAME]" at bounding box center [148, 236] width 103 height 7
paste input "[DOMAIN_NAME][URL]"
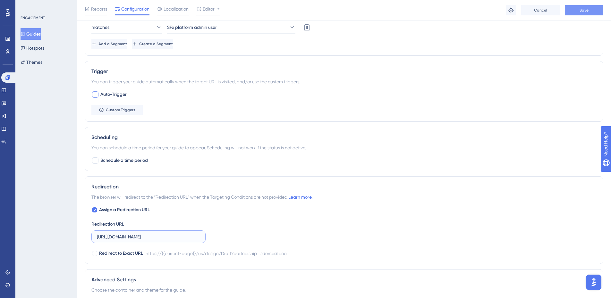
type input "[URL][DOMAIN_NAME]"
click at [582, 7] on button "Save" at bounding box center [584, 10] width 38 height 10
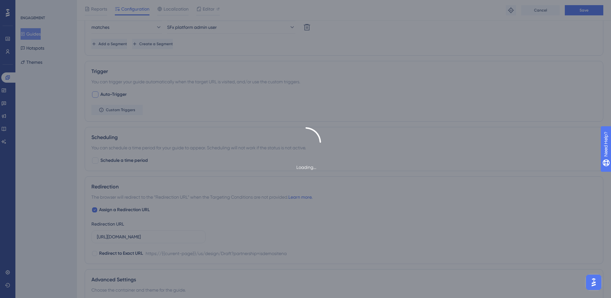
scroll to position [0, 0]
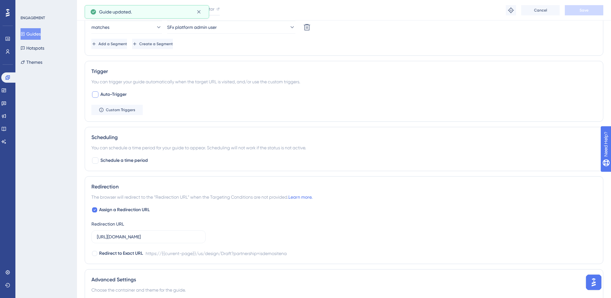
click at [39, 33] on button "Guides" at bounding box center [31, 34] width 20 height 12
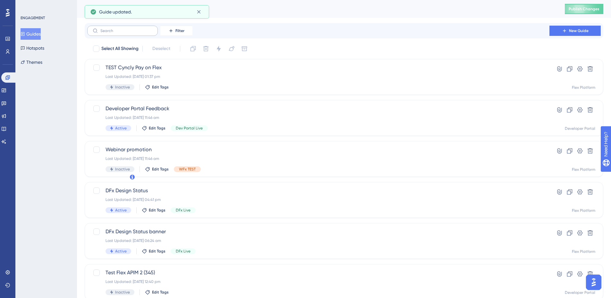
click at [110, 34] on label at bounding box center [122, 31] width 71 height 10
click at [110, 33] on input "text" at bounding box center [126, 31] width 52 height 4
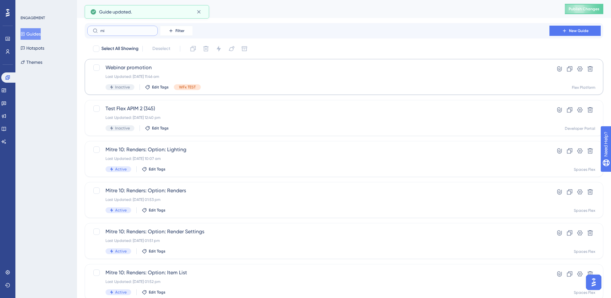
type input "mit"
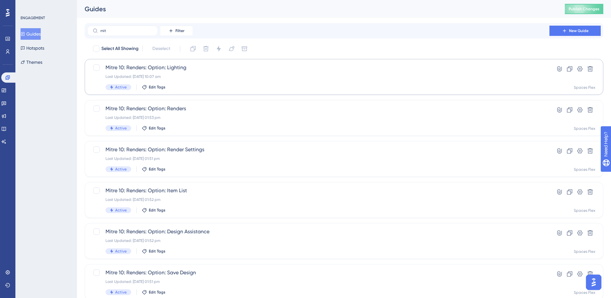
click at [194, 71] on span "Mitre 10: Renders: Option: Lighting" at bounding box center [317, 68] width 425 height 8
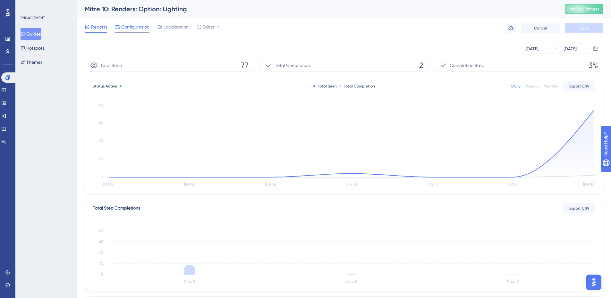
click at [132, 29] on span "Configuration" at bounding box center [135, 27] width 28 height 8
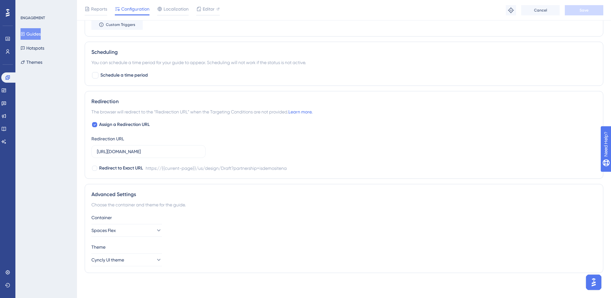
scroll to position [372, 0]
click at [133, 149] on input "[URL][DOMAIN_NAME]" at bounding box center [148, 150] width 103 height 7
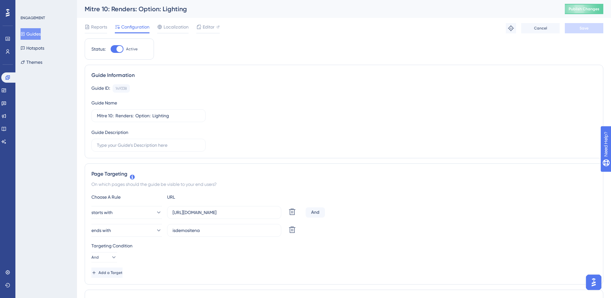
scroll to position [0, 0]
click at [581, 11] on button "Publish Changes" at bounding box center [584, 9] width 38 height 10
drag, startPoint x: 210, startPoint y: 213, endPoint x: 288, endPoint y: 210, distance: 78.3
click at [288, 210] on div "starts with [URL][DOMAIN_NAME] Delete" at bounding box center [197, 212] width 212 height 13
click at [259, 210] on input "[URL][DOMAIN_NAME]" at bounding box center [223, 212] width 103 height 7
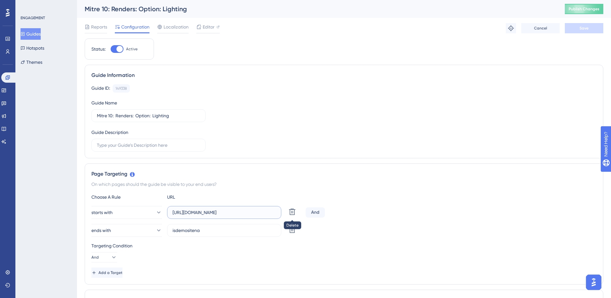
click at [259, 210] on input "[URL][DOMAIN_NAME]" at bounding box center [223, 212] width 103 height 7
click at [269, 212] on input "[URL][DOMAIN_NAME]" at bounding box center [223, 212] width 103 height 7
click at [256, 242] on div "Targeting Condition" at bounding box center [343, 246] width 505 height 8
drag, startPoint x: 271, startPoint y: 212, endPoint x: 18, endPoint y: 202, distance: 252.5
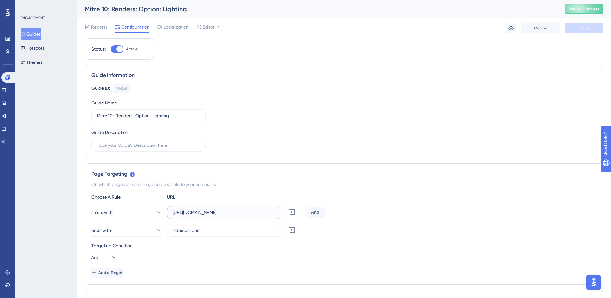
click at [247, 214] on input "[URL][DOMAIN_NAME]" at bounding box center [223, 212] width 103 height 7
